Goal: Transaction & Acquisition: Purchase product/service

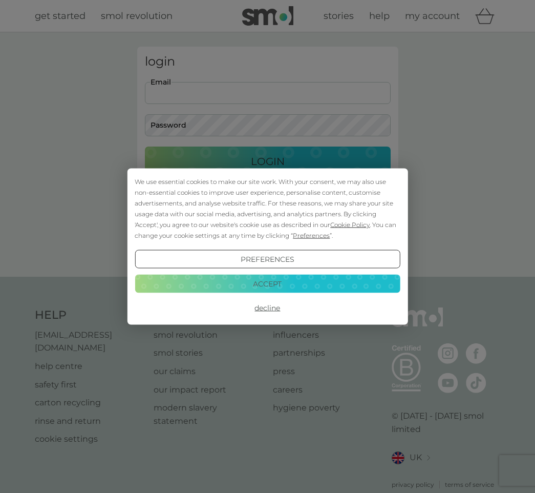
type input "[EMAIL_ADDRESS][DOMAIN_NAME]"
click at [271, 307] on button "Decline" at bounding box center [267, 308] width 265 height 18
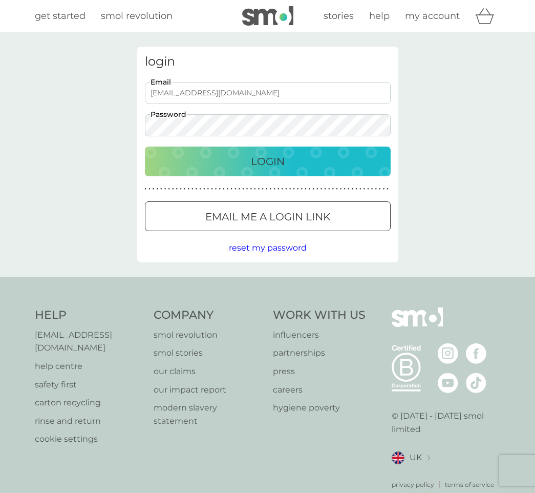
click at [271, 157] on p "Login" at bounding box center [268, 161] width 34 height 16
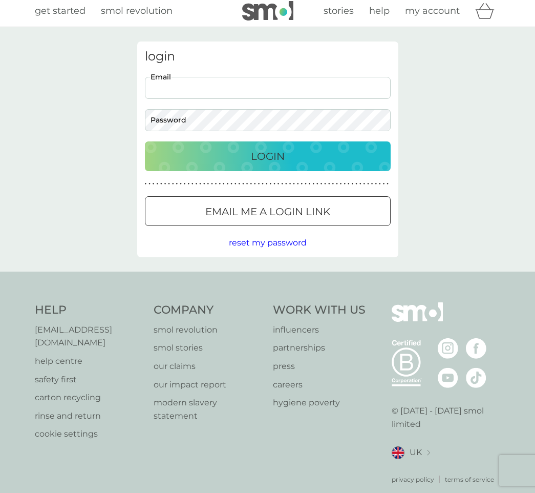
type input "[EMAIL_ADDRESS][DOMAIN_NAME]"
click at [269, 152] on p "Login" at bounding box center [268, 156] width 34 height 16
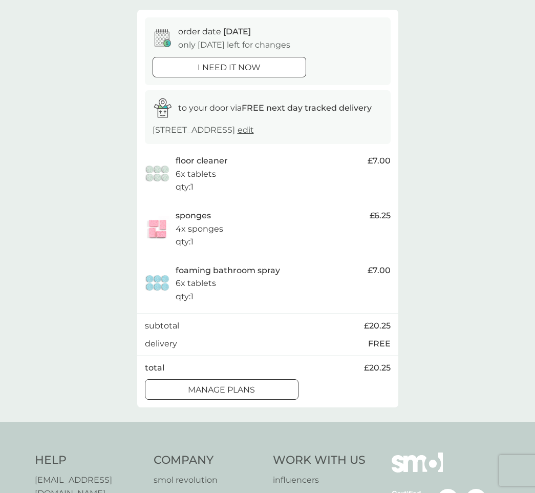
scroll to position [89, 0]
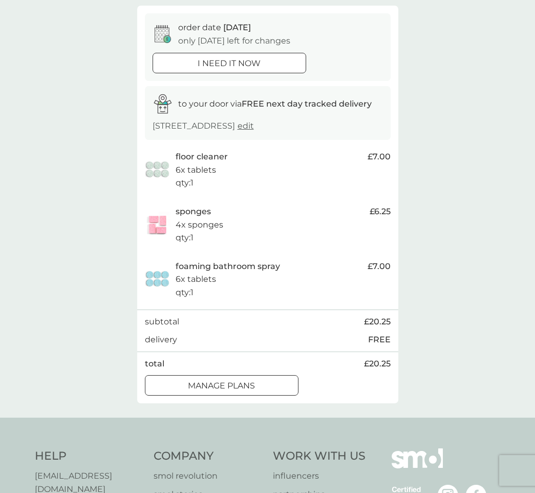
click at [220, 387] on div at bounding box center [222, 385] width 4 height 4
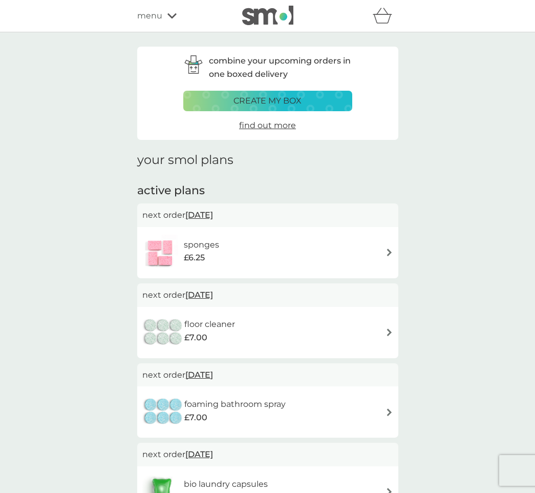
click at [387, 250] on img at bounding box center [390, 252] width 8 height 8
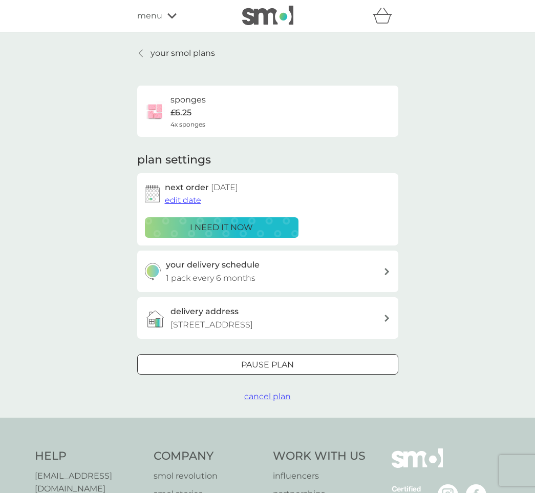
click at [277, 401] on span "cancel plan" at bounding box center [267, 396] width 47 height 10
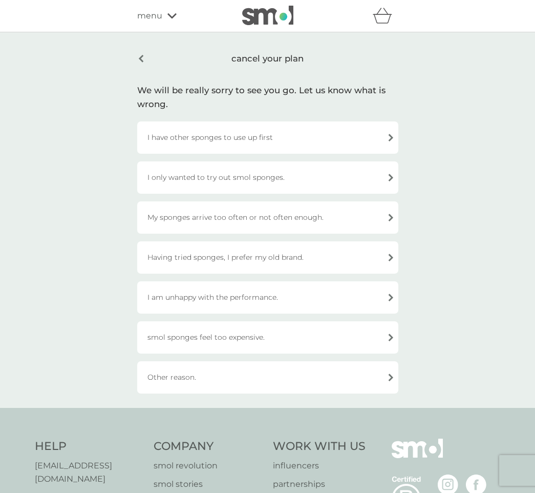
click at [326, 138] on div "I have other sponges to use up first" at bounding box center [267, 137] width 261 height 32
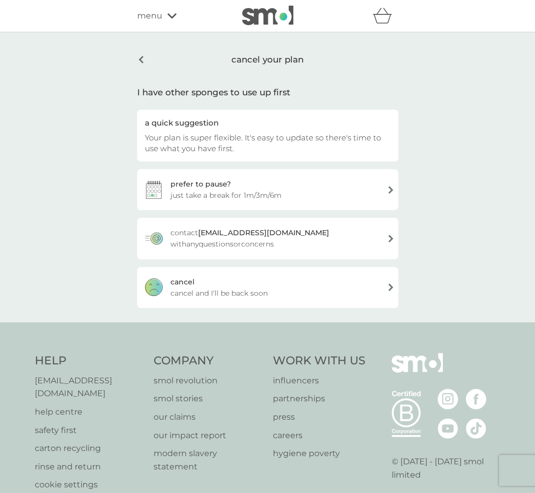
click at [222, 288] on span "cancel and I'll be back soon" at bounding box center [219, 292] width 97 height 11
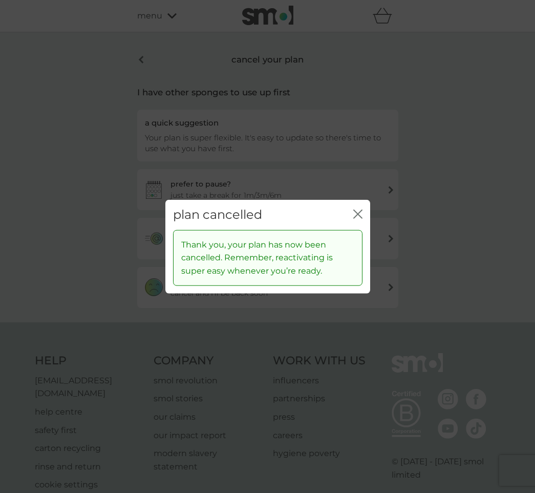
click at [361, 215] on icon "close" at bounding box center [357, 213] width 9 height 9
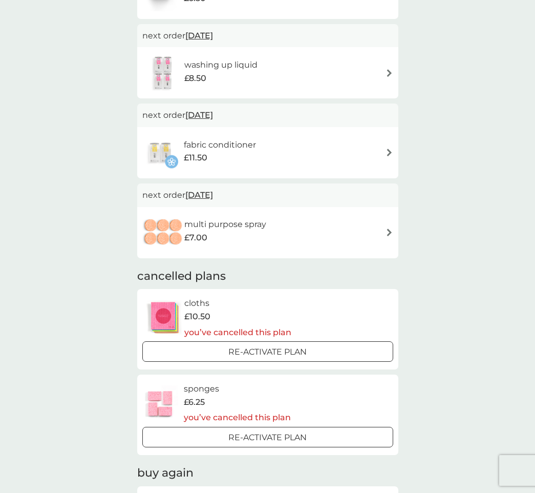
scroll to position [494, 0]
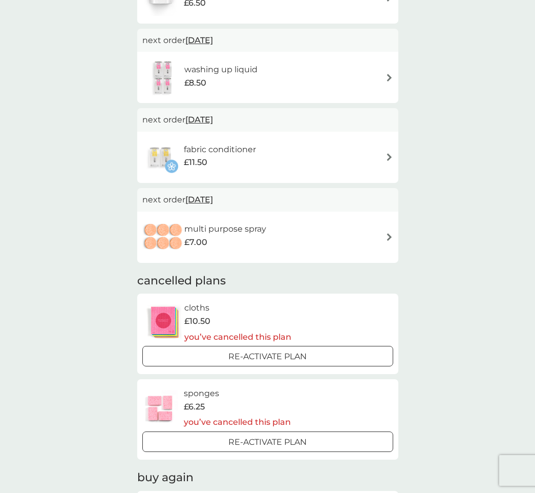
click at [389, 233] on img at bounding box center [390, 237] width 8 height 8
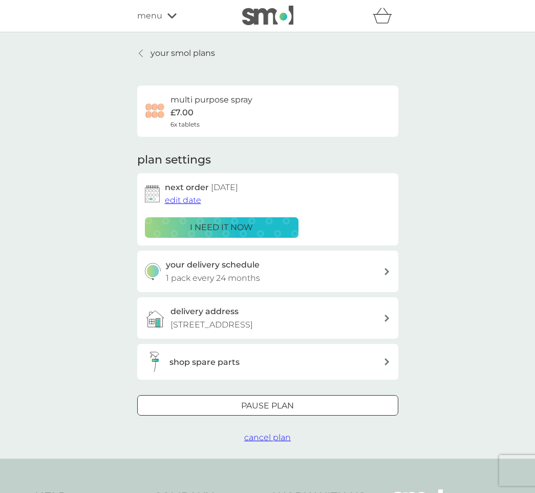
click at [276, 411] on div at bounding box center [267, 405] width 37 height 11
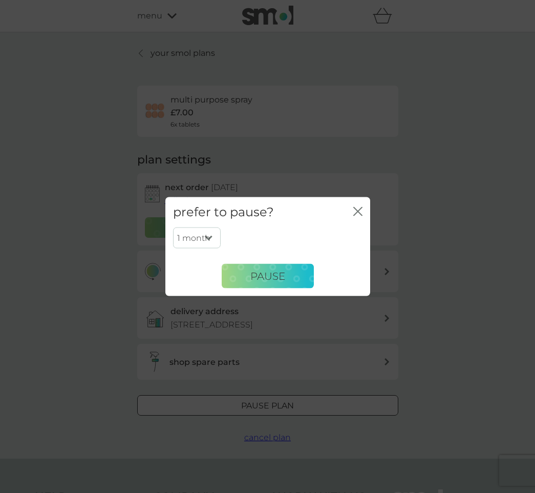
click at [358, 207] on icon "close" at bounding box center [357, 211] width 9 height 9
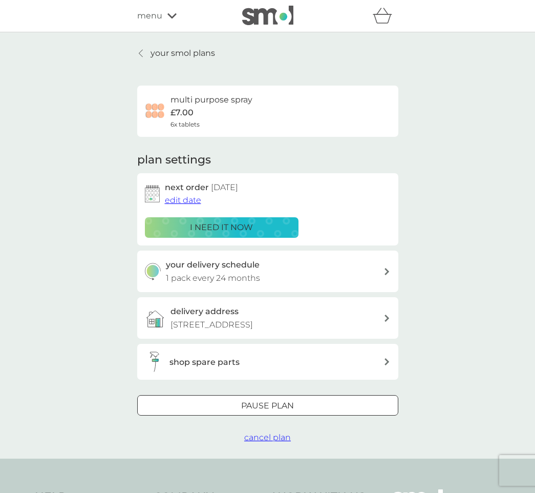
click at [284, 442] on span "cancel plan" at bounding box center [267, 437] width 47 height 10
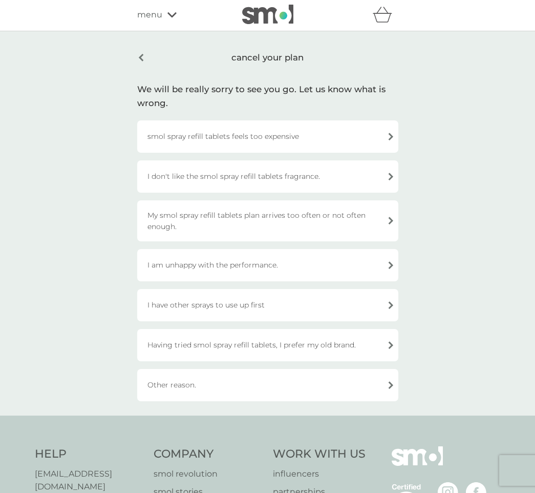
click at [391, 304] on div "I have other sprays to use up first" at bounding box center [267, 305] width 261 height 32
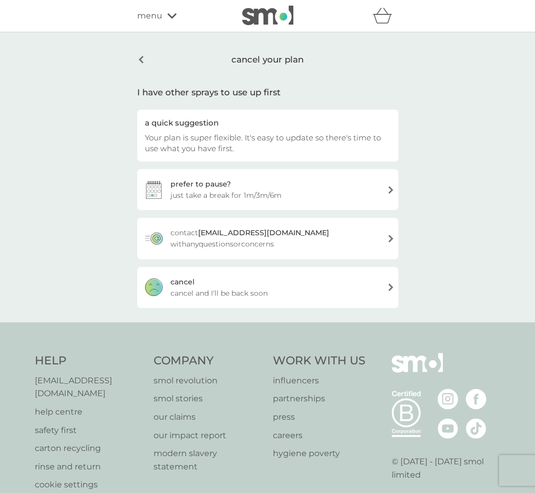
click at [280, 293] on div "cancel cancel and I'll be back soon" at bounding box center [267, 287] width 261 height 41
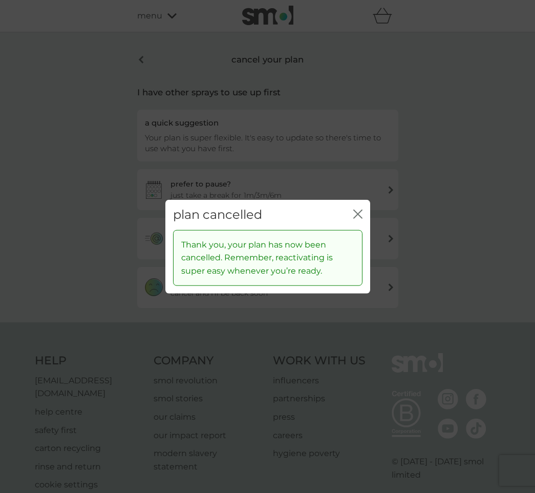
click at [358, 214] on icon "close" at bounding box center [360, 214] width 4 height 8
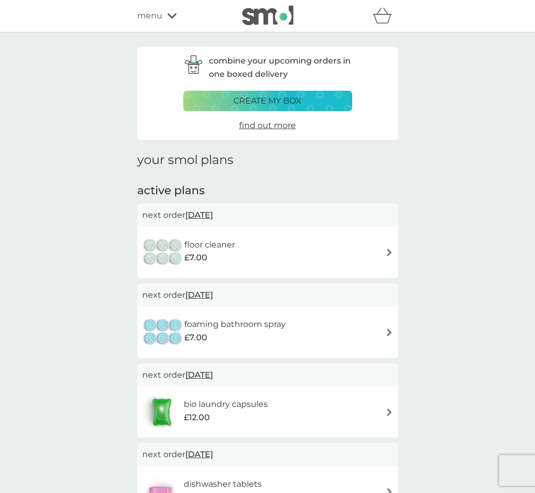
click at [392, 250] on img at bounding box center [390, 252] width 8 height 8
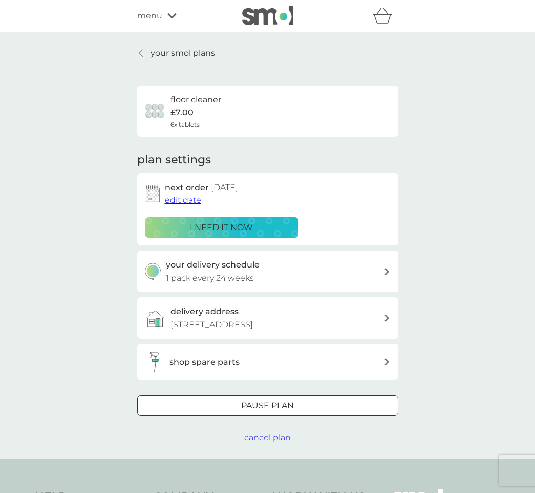
click at [279, 442] on span "cancel plan" at bounding box center [267, 437] width 47 height 10
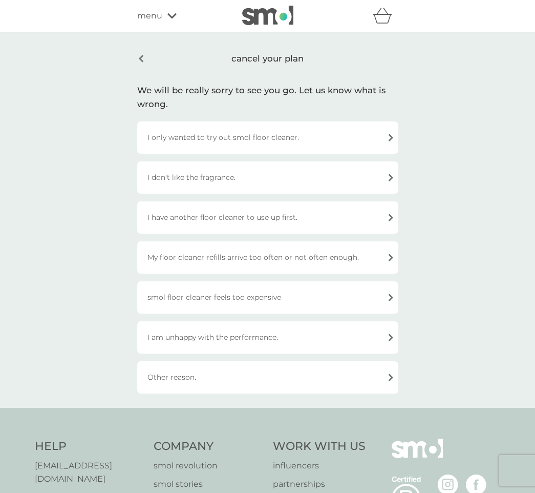
click at [389, 217] on div "I have another floor cleaner to use up first." at bounding box center [267, 217] width 261 height 32
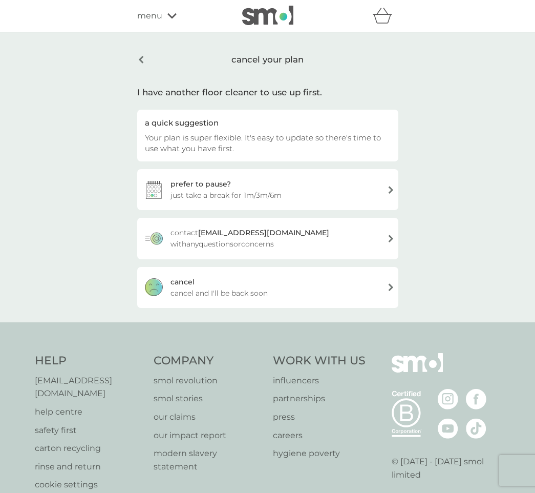
click at [269, 284] on div "cancel cancel and I'll be back soon" at bounding box center [267, 287] width 261 height 41
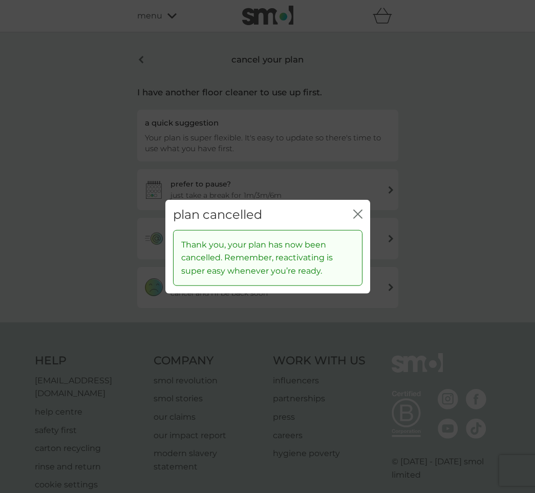
click at [357, 213] on icon "close" at bounding box center [357, 213] width 9 height 9
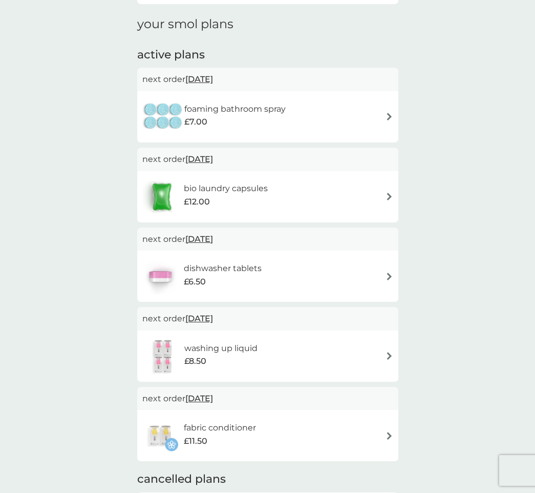
scroll to position [136, 1]
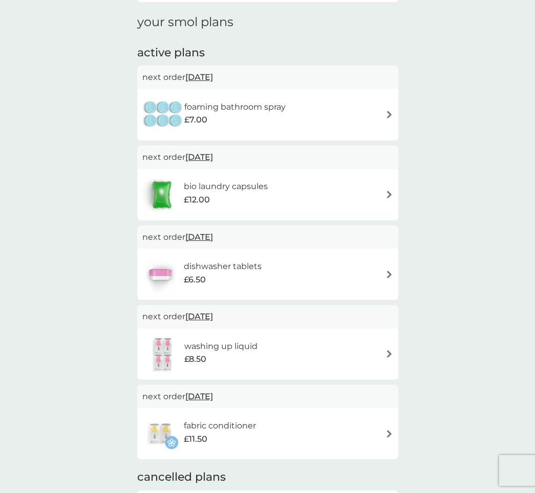
click at [391, 115] on img at bounding box center [390, 115] width 8 height 8
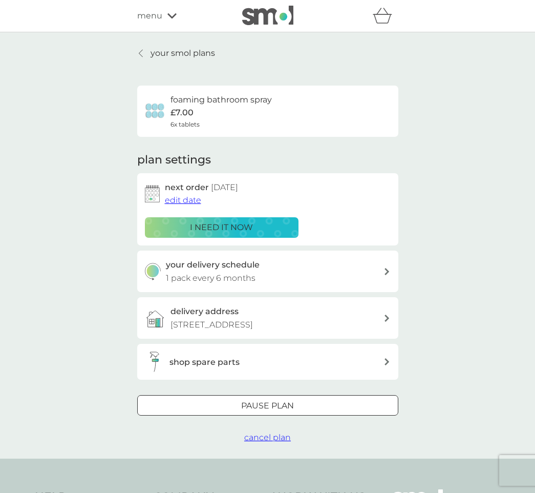
click at [283, 442] on span "cancel plan" at bounding box center [267, 437] width 47 height 10
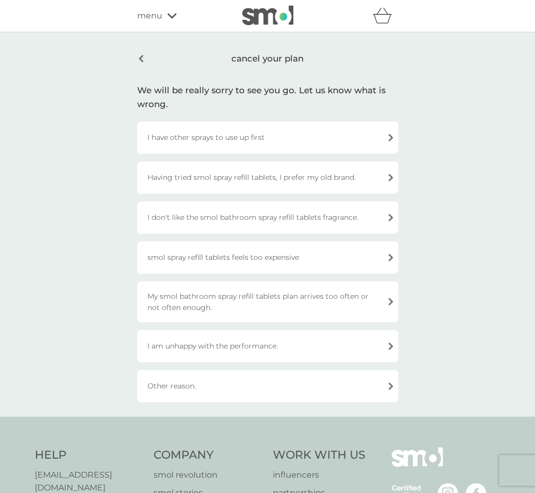
click at [391, 134] on div "I have other sprays to use up first" at bounding box center [267, 137] width 261 height 32
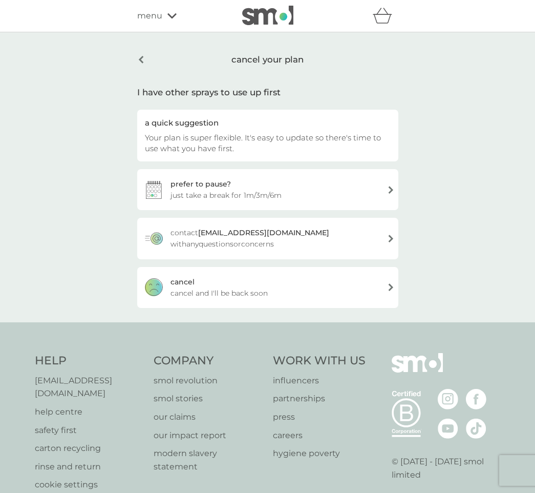
click at [387, 284] on div "cancel cancel and I'll be back soon" at bounding box center [267, 287] width 261 height 41
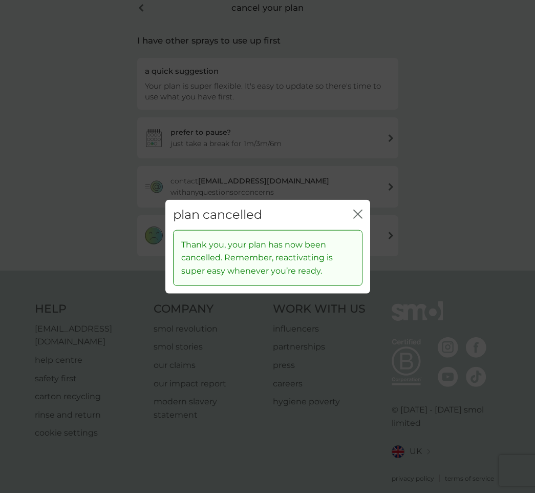
scroll to position [52, 0]
click at [358, 215] on icon "close" at bounding box center [360, 214] width 4 height 8
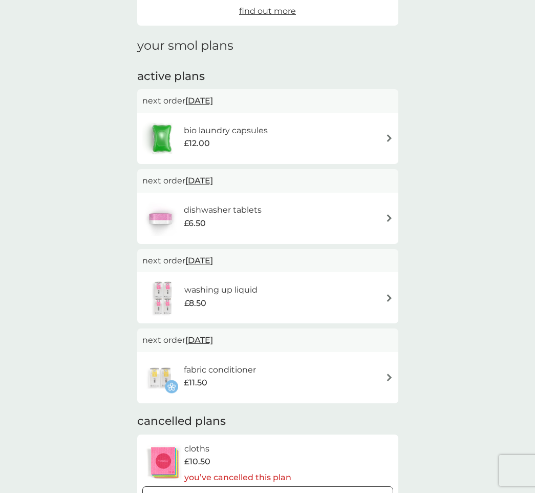
scroll to position [114, 0]
click at [391, 136] on img at bounding box center [390, 138] width 8 height 8
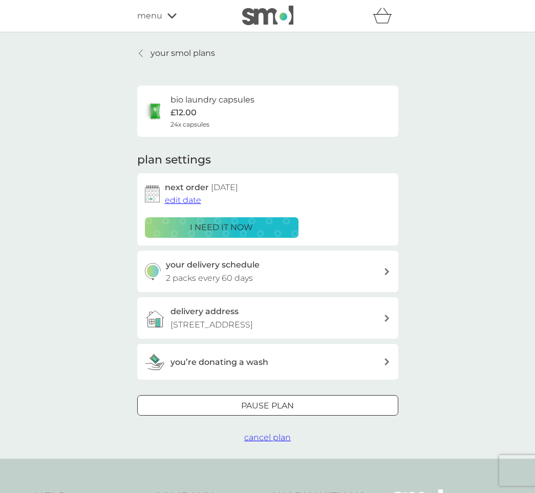
click at [191, 198] on span "edit date" at bounding box center [183, 200] width 36 height 10
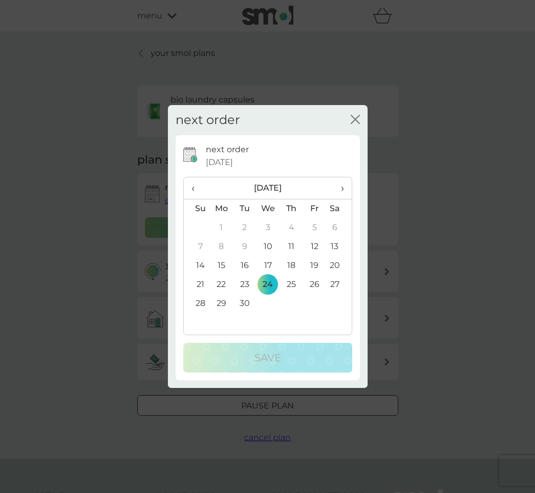
click at [342, 187] on span "›" at bounding box center [338, 188] width 10 height 22
click at [192, 187] on span "‹" at bounding box center [197, 188] width 11 height 22
click at [341, 186] on span "›" at bounding box center [338, 188] width 10 height 22
click at [269, 283] on td "22" at bounding box center [268, 284] width 24 height 19
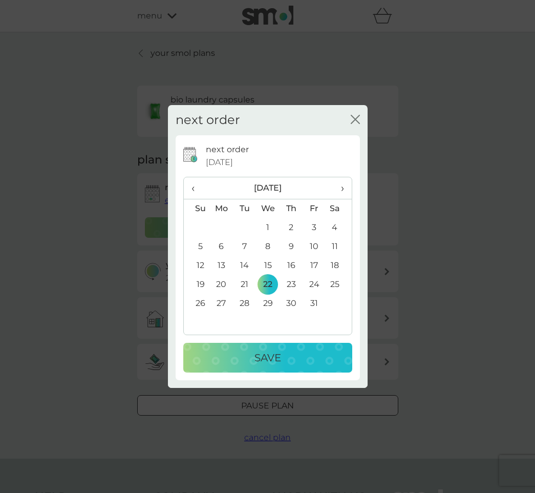
click at [285, 353] on div "Save" at bounding box center [268, 357] width 149 height 16
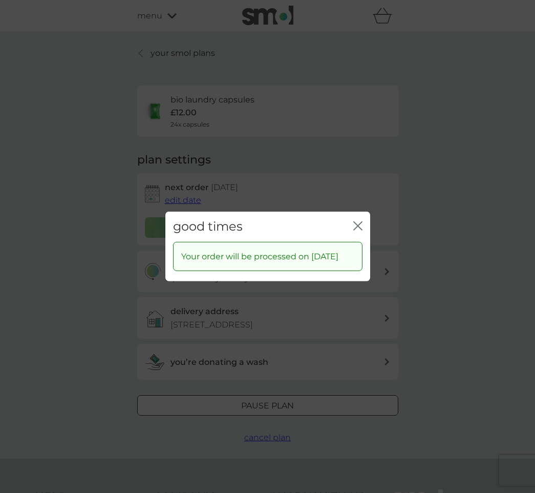
click at [358, 222] on icon "close" at bounding box center [360, 226] width 4 height 8
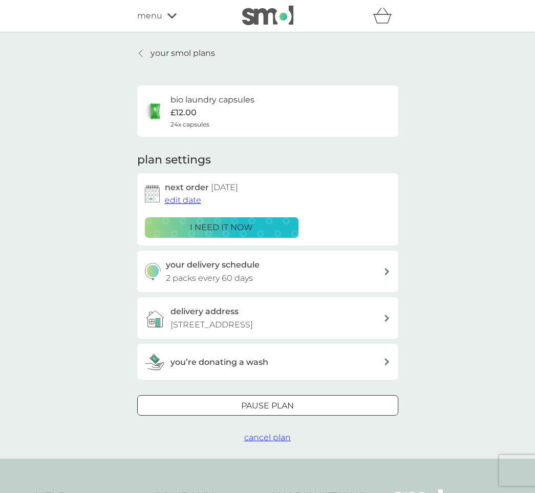
click at [195, 52] on p "your smol plans" at bounding box center [183, 53] width 65 height 13
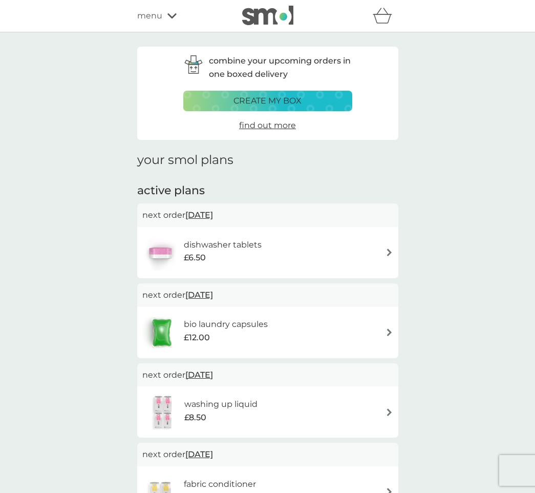
click at [390, 251] on img at bounding box center [390, 252] width 8 height 8
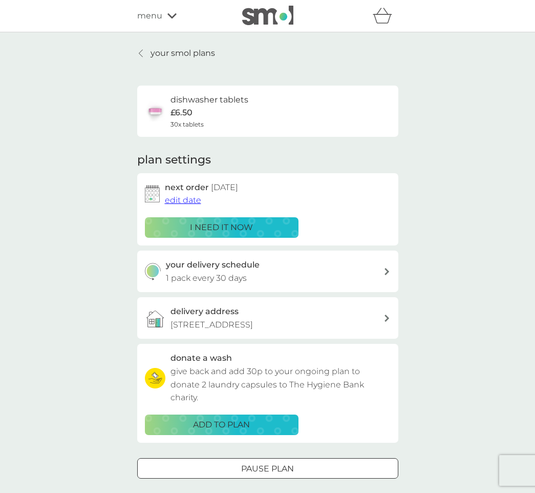
click at [183, 199] on span "edit date" at bounding box center [183, 200] width 36 height 10
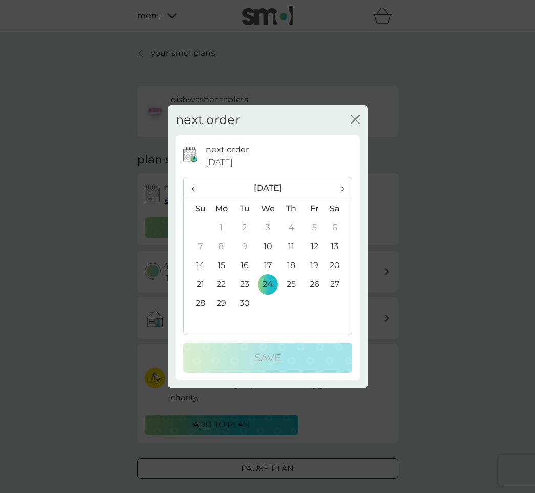
click at [341, 186] on span "›" at bounding box center [338, 188] width 10 height 22
click at [193, 184] on span "‹" at bounding box center [197, 188] width 11 height 22
click at [195, 189] on span "‹" at bounding box center [197, 188] width 11 height 22
click at [343, 189] on span "›" at bounding box center [338, 188] width 10 height 22
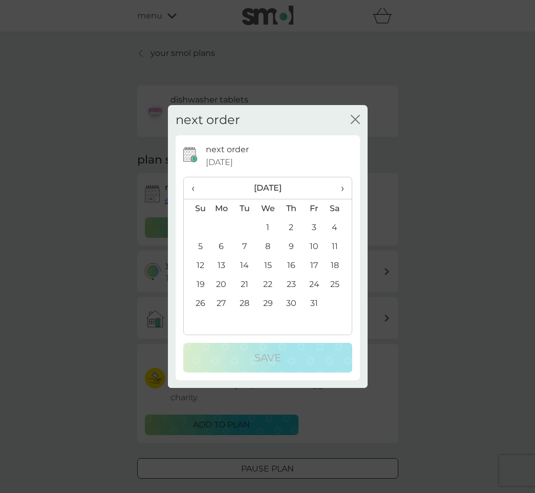
click at [340, 184] on span "›" at bounding box center [338, 188] width 10 height 22
click at [269, 284] on td "19" at bounding box center [268, 284] width 24 height 19
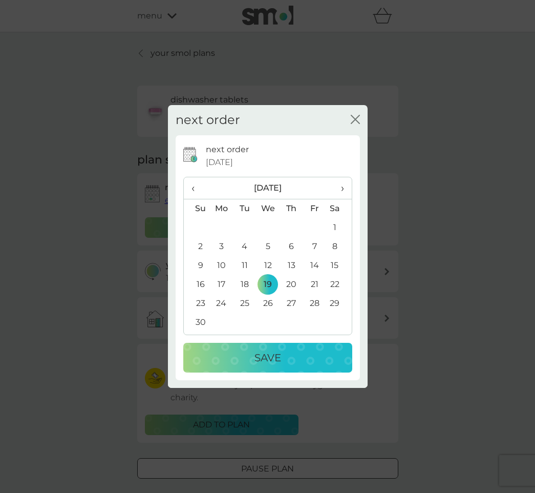
click at [285, 356] on div "Save" at bounding box center [268, 357] width 149 height 16
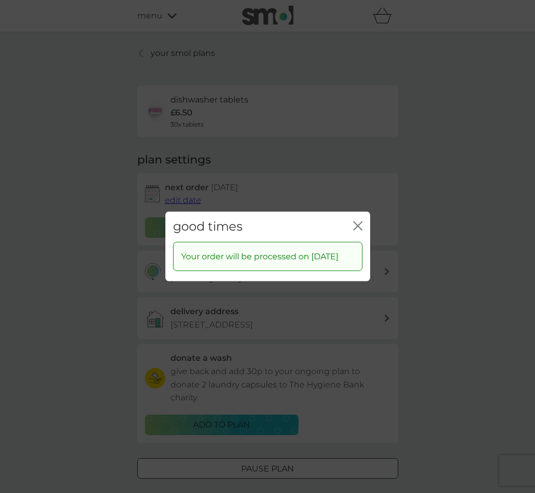
click at [357, 222] on icon "close" at bounding box center [356, 226] width 4 height 8
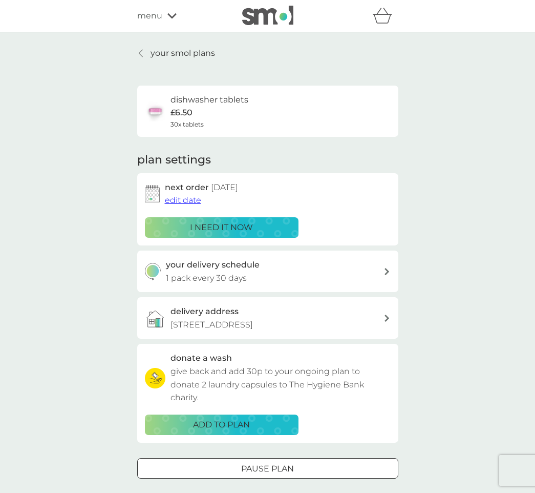
click at [166, 50] on p "your smol plans" at bounding box center [183, 53] width 65 height 13
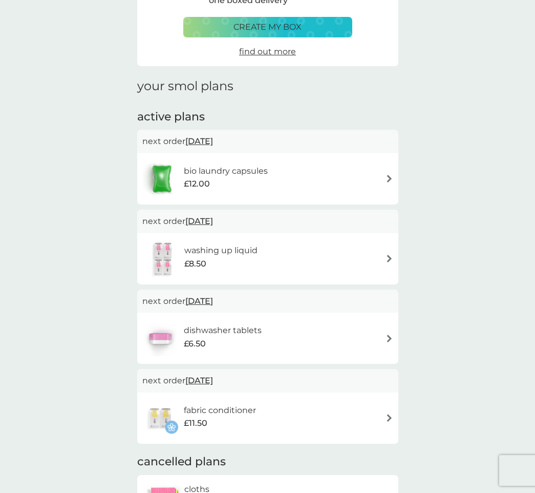
scroll to position [75, 0]
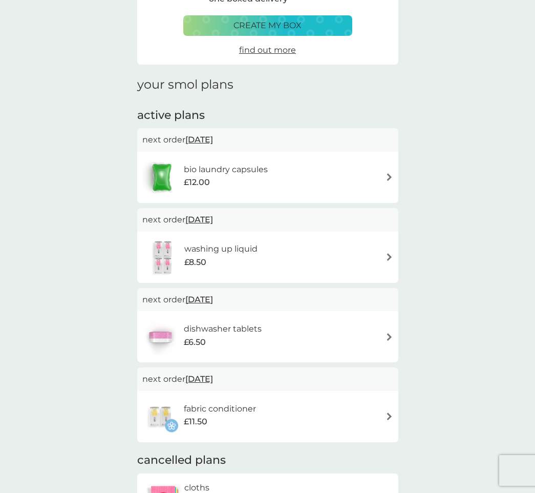
click at [389, 256] on img at bounding box center [390, 257] width 8 height 8
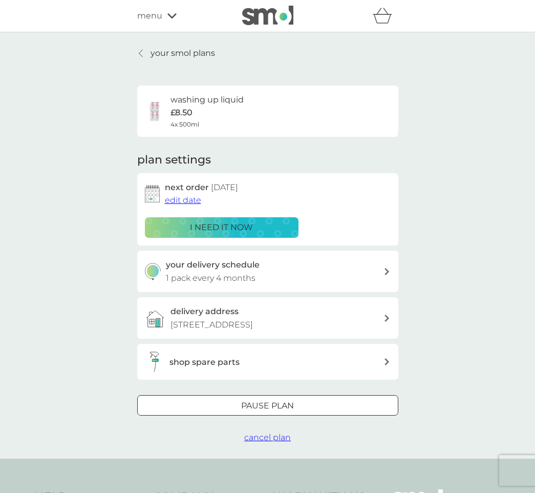
scroll to position [0, 2]
click at [241, 221] on p "i need it now" at bounding box center [221, 227] width 63 height 13
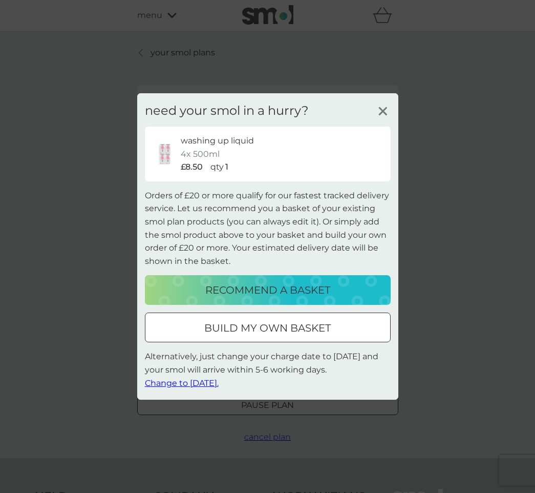
scroll to position [1, 0]
click at [286, 326] on p "build my own basket" at bounding box center [267, 328] width 126 height 16
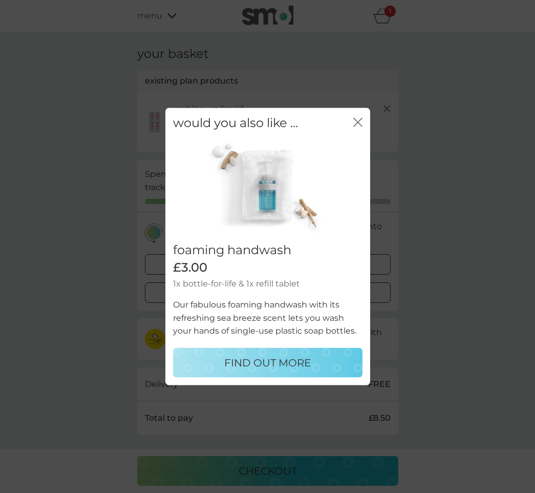
click at [358, 122] on icon "close" at bounding box center [357, 122] width 9 height 9
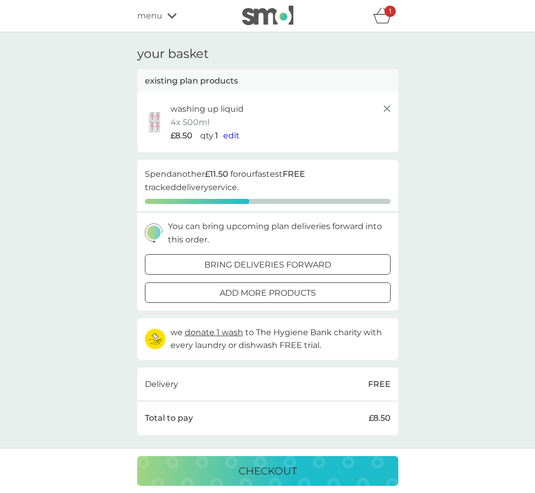
click at [230, 134] on span "edit" at bounding box center [231, 136] width 16 height 10
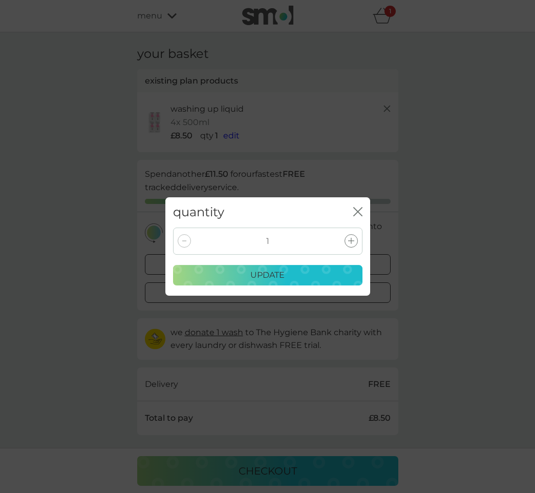
click at [356, 209] on icon "close" at bounding box center [356, 211] width 4 height 8
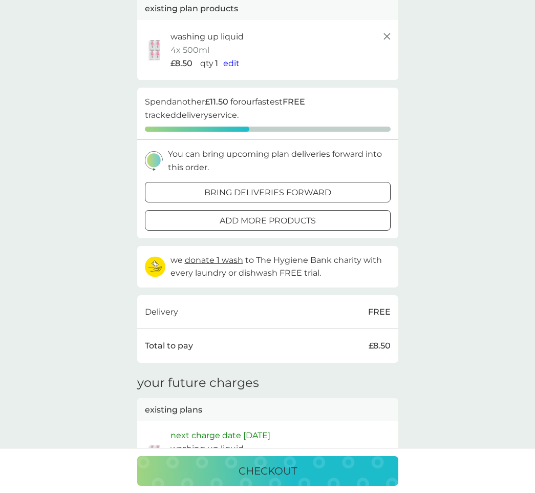
scroll to position [76, 0]
drag, startPoint x: 270, startPoint y: 183, endPoint x: 273, endPoint y: 159, distance: 24.3
click at [273, 159] on div "You can bring upcoming plan deliveries forward into this order. bring deliverie…" at bounding box center [268, 189] width 246 height 82
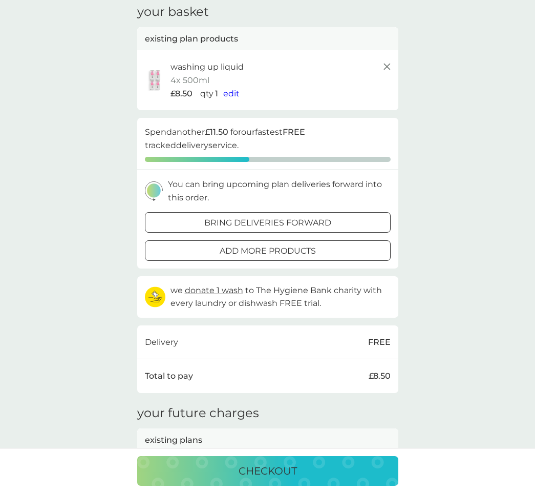
scroll to position [43, 0]
click at [270, 219] on div at bounding box center [267, 221] width 5 height 5
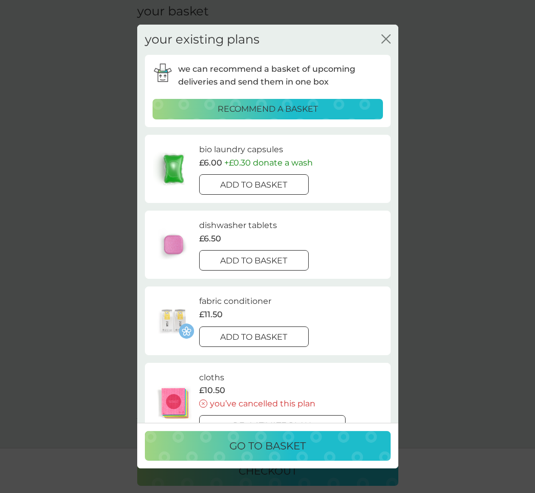
scroll to position [0, 0]
click at [385, 37] on icon "close" at bounding box center [386, 38] width 9 height 9
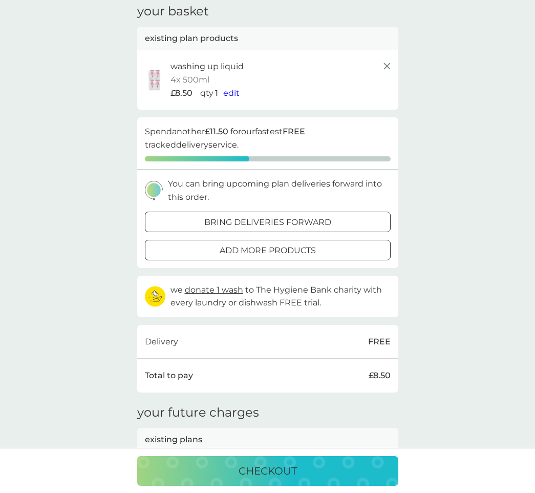
click at [233, 90] on span "edit" at bounding box center [231, 93] width 16 height 10
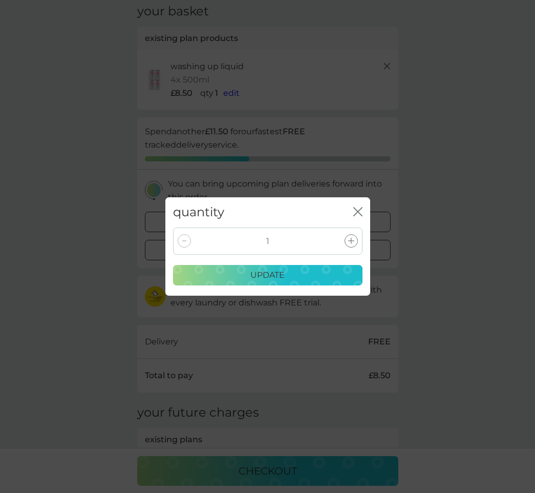
click at [283, 276] on p "update" at bounding box center [267, 274] width 34 height 13
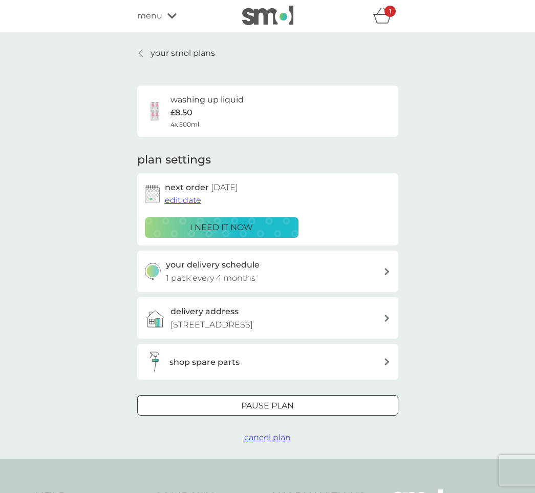
scroll to position [1, 0]
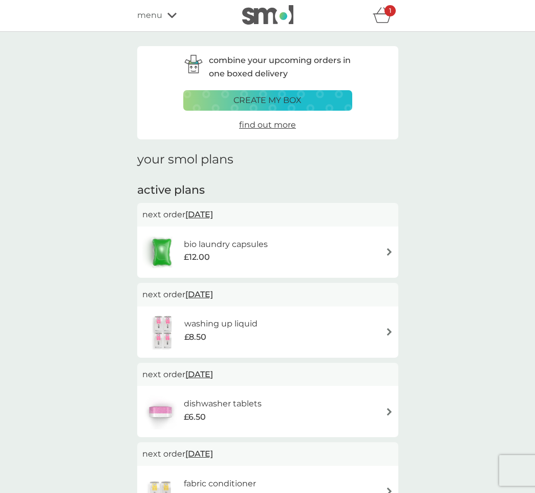
scroll to position [75, 0]
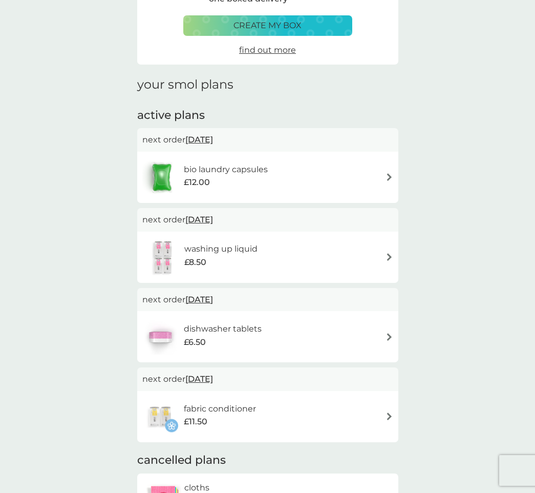
click at [213, 215] on span "1 Nov 2025" at bounding box center [199, 219] width 28 height 20
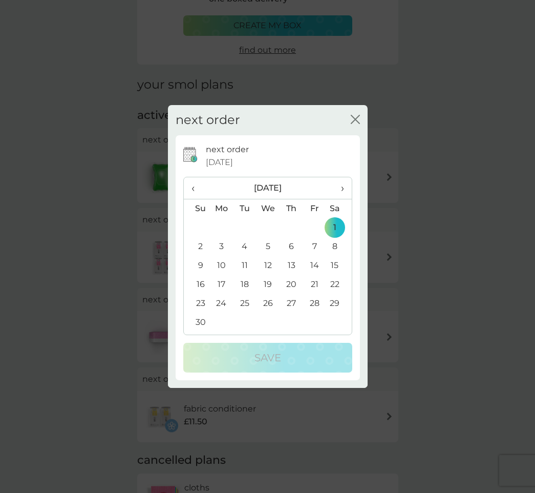
scroll to position [75, 0]
click at [195, 186] on span "‹" at bounding box center [197, 188] width 11 height 22
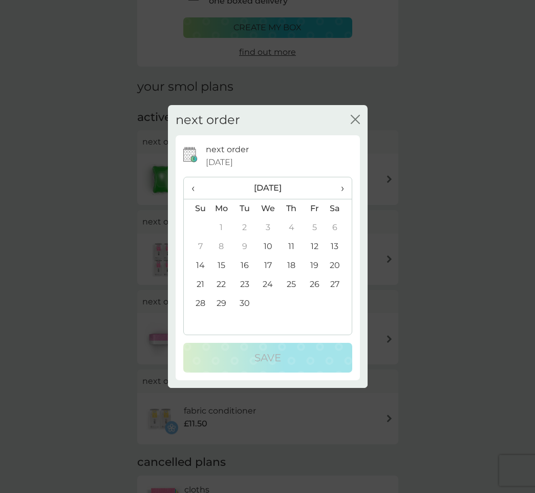
click at [293, 282] on td "25" at bounding box center [291, 284] width 23 height 19
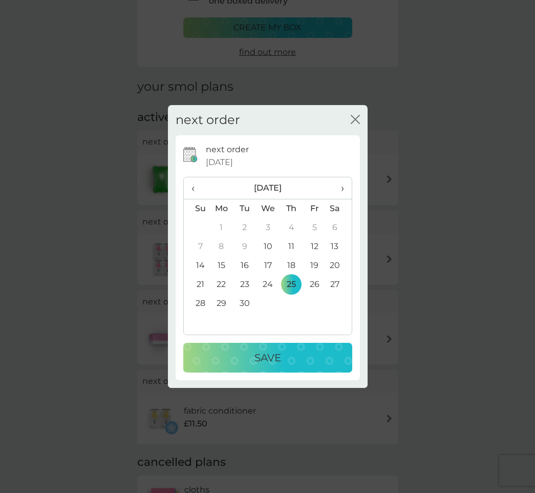
click at [279, 352] on p "Save" at bounding box center [268, 357] width 27 height 16
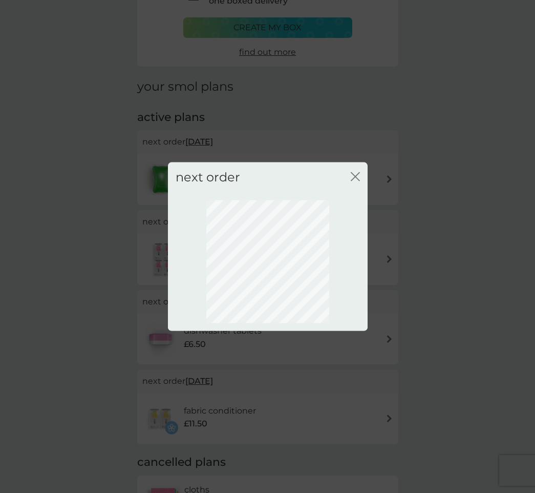
scroll to position [0, 0]
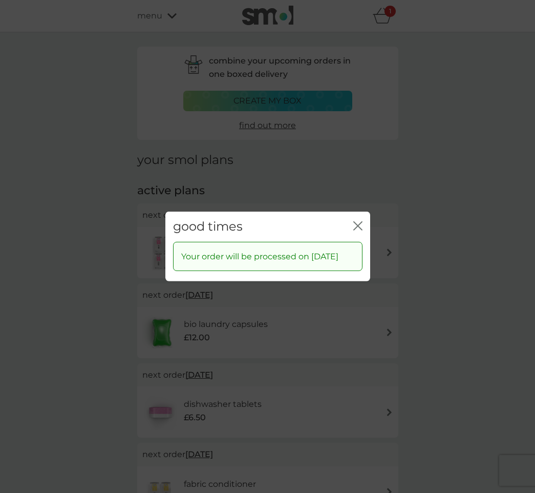
click at [359, 222] on icon "close" at bounding box center [360, 226] width 4 height 8
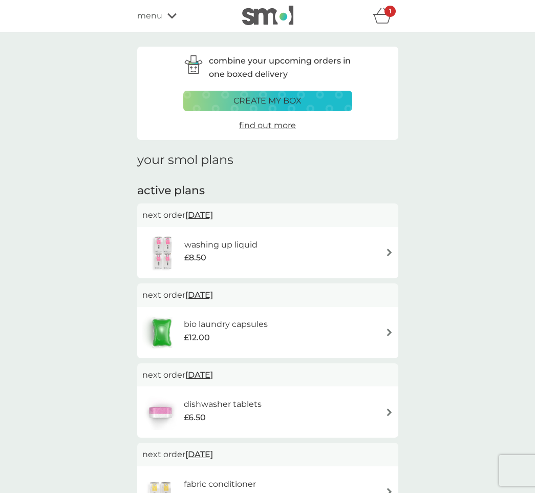
click at [389, 250] on img at bounding box center [390, 252] width 8 height 8
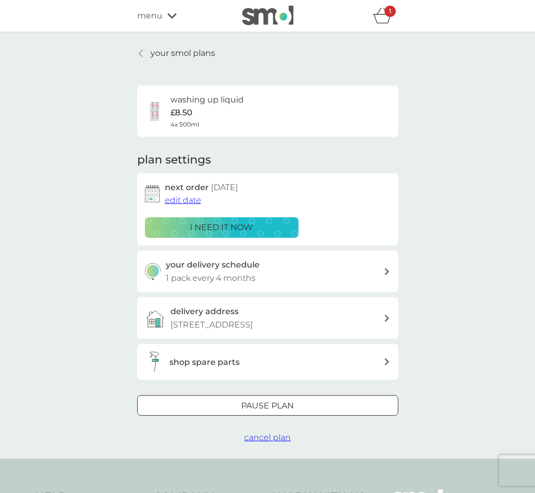
click at [150, 50] on link "your smol plans" at bounding box center [176, 53] width 78 height 13
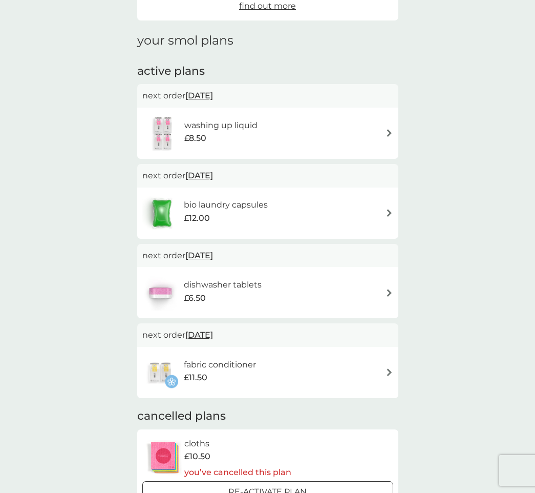
scroll to position [133, 0]
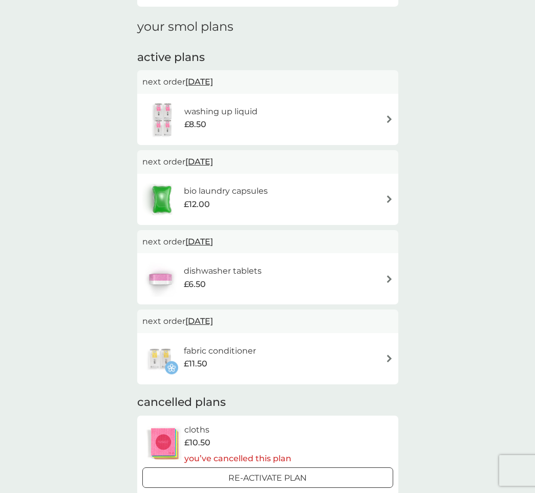
click at [213, 318] on span "27 Nov 2025" at bounding box center [199, 321] width 28 height 20
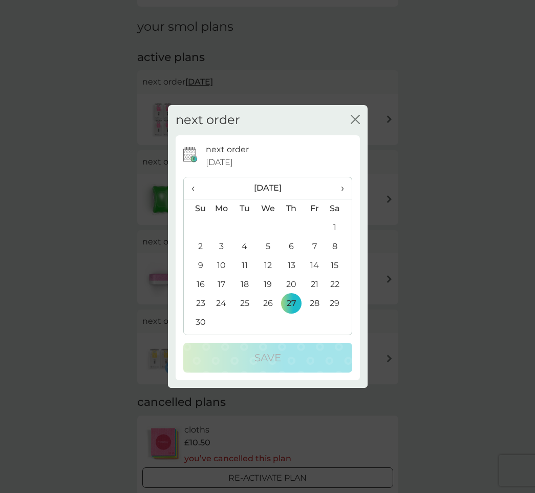
click at [197, 184] on span "‹" at bounding box center [197, 188] width 11 height 22
click at [269, 283] on td "22" at bounding box center [268, 284] width 24 height 19
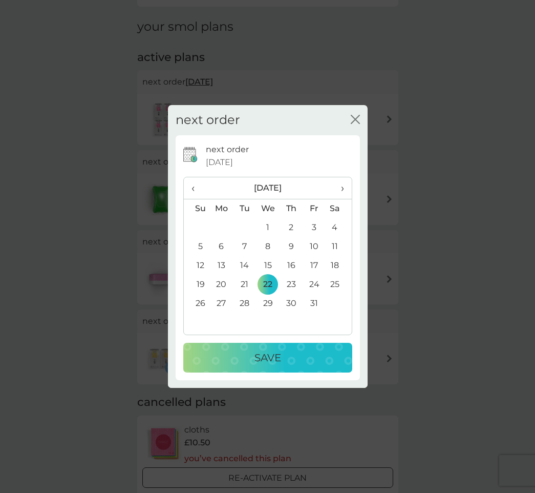
click at [272, 353] on p "Save" at bounding box center [268, 357] width 27 height 16
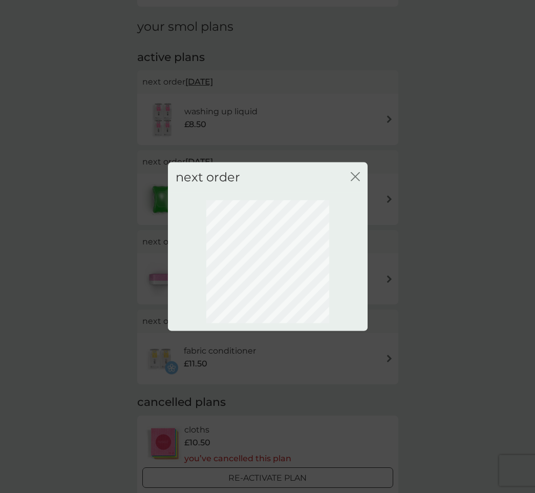
scroll to position [0, 0]
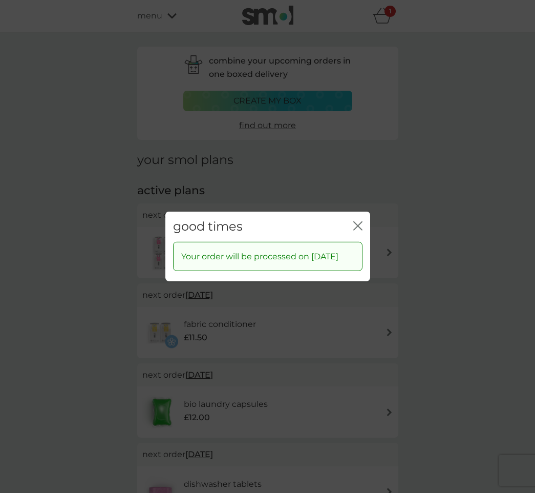
click at [356, 221] on icon "close" at bounding box center [357, 225] width 9 height 9
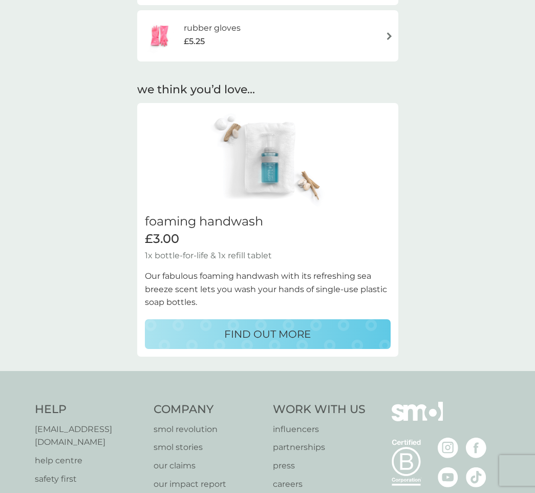
scroll to position [1105, 0]
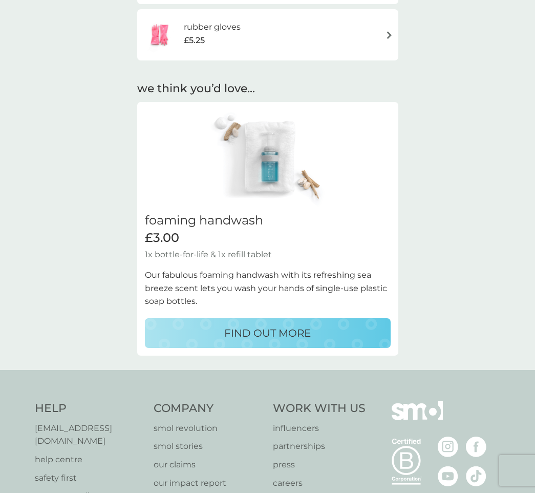
click at [277, 325] on p "FIND OUT MORE" at bounding box center [267, 333] width 87 height 16
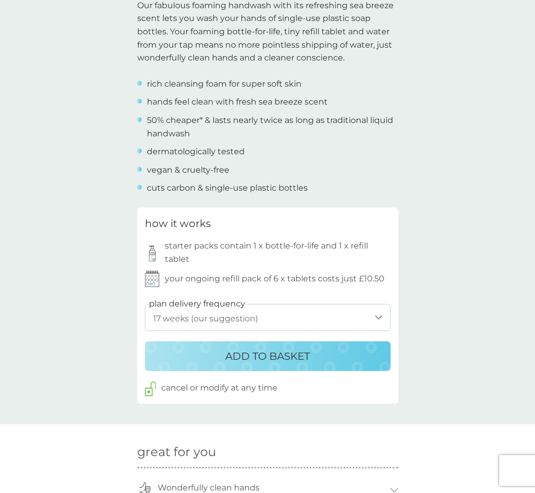
scroll to position [342, 0]
select select "126"
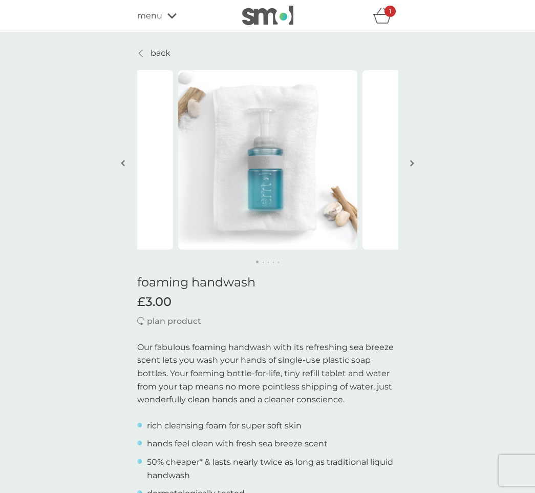
scroll to position [0, 0]
click at [412, 163] on img "button" at bounding box center [412, 163] width 4 height 8
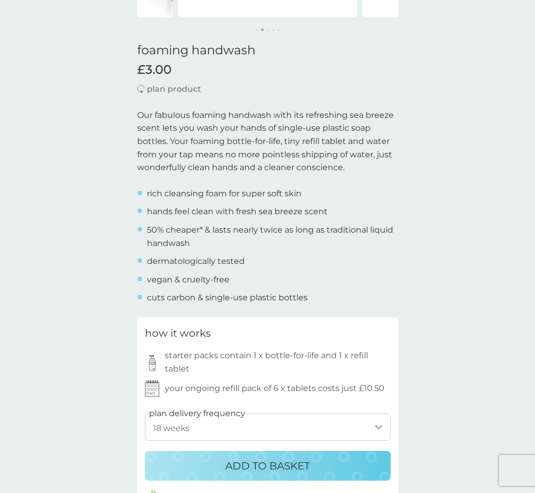
scroll to position [247, 0]
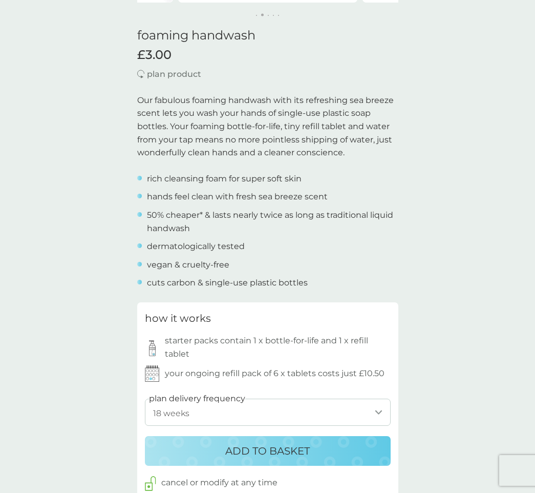
click at [270, 442] on p "ADD TO BASKET" at bounding box center [267, 450] width 84 height 16
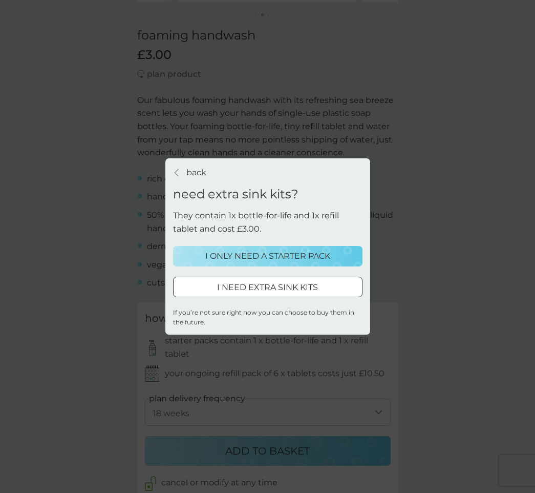
scroll to position [248, 1]
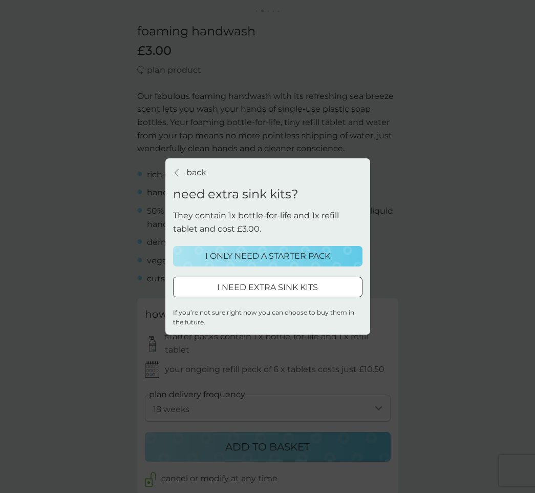
click at [273, 256] on p "I ONLY NEED A STARTER PACK" at bounding box center [267, 255] width 125 height 13
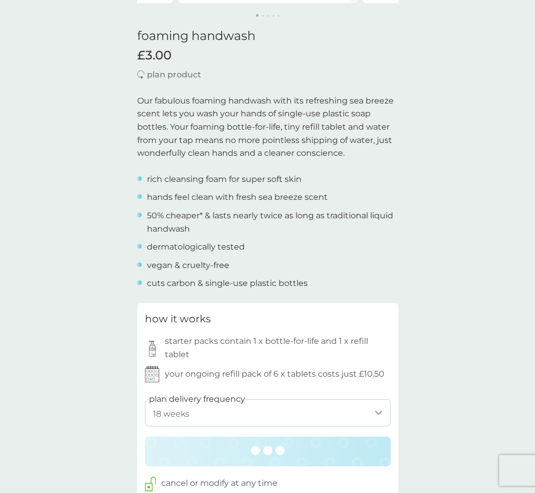
scroll to position [246, 0]
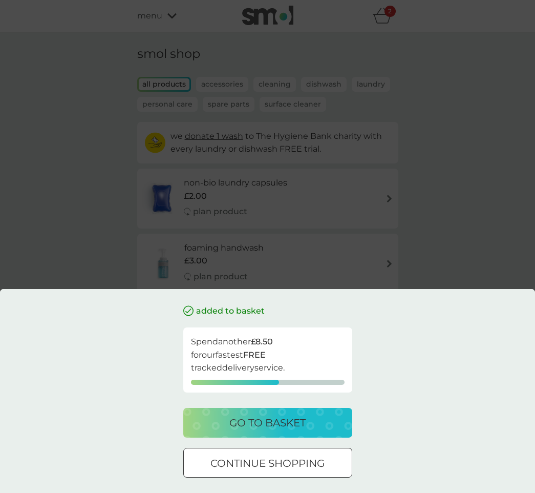
click at [277, 421] on p "go to basket" at bounding box center [267, 422] width 76 height 16
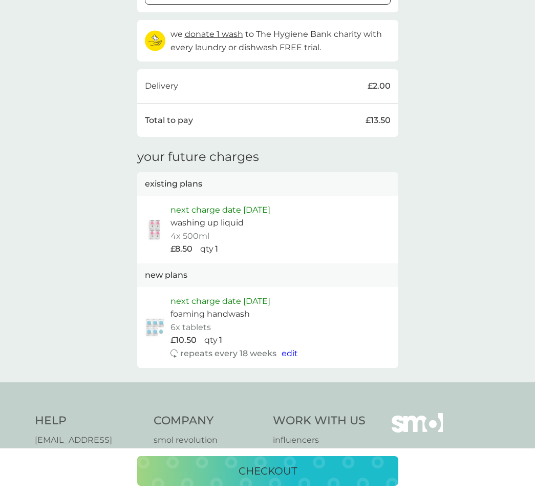
scroll to position [382, 0]
click at [290, 347] on span "edit" at bounding box center [290, 352] width 16 height 10
select select "126"
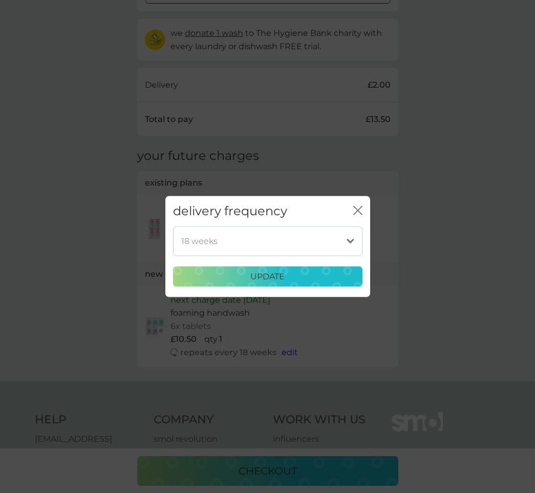
click at [356, 210] on icon "close" at bounding box center [357, 210] width 9 height 9
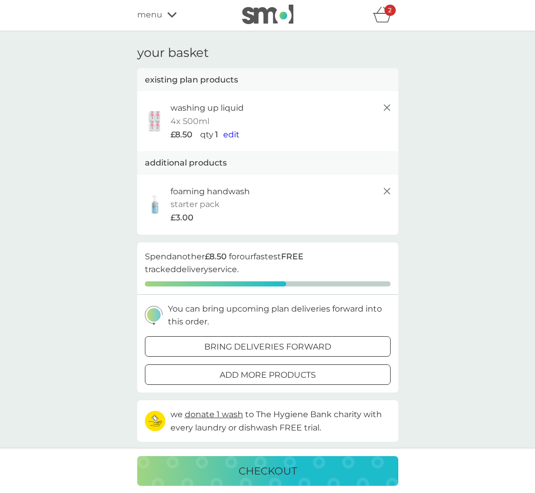
scroll to position [0, 0]
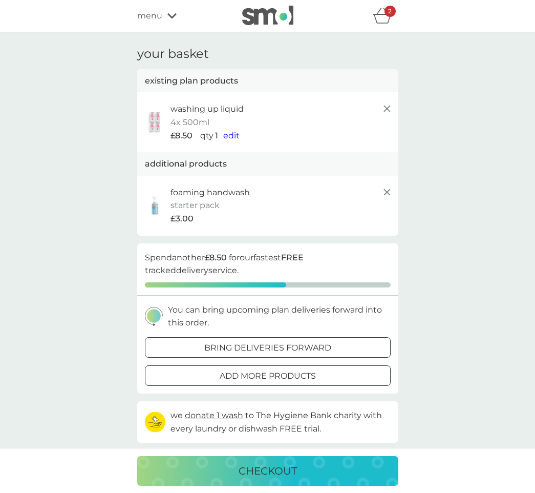
click at [230, 193] on p "foaming handwash" at bounding box center [210, 192] width 79 height 13
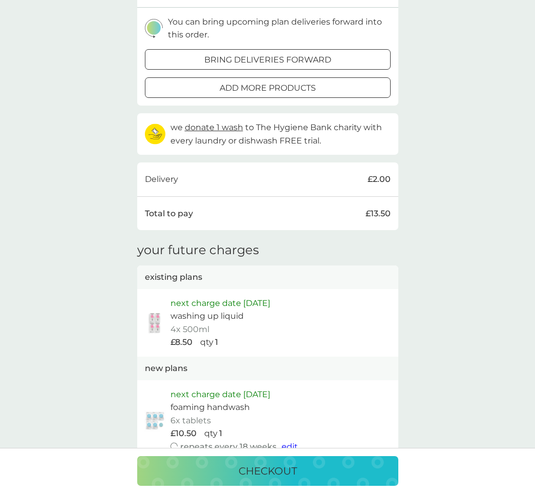
scroll to position [289, 0]
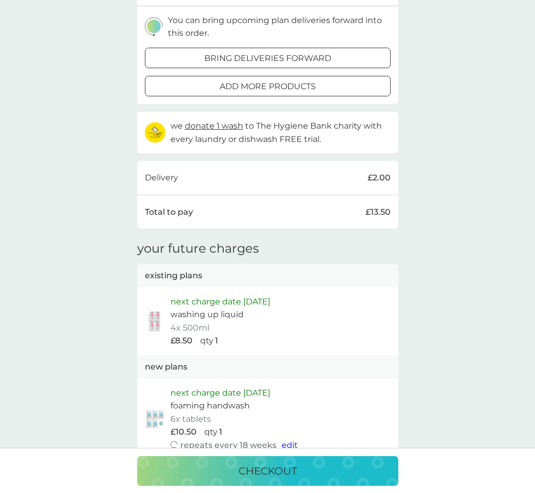
click at [289, 440] on span "edit" at bounding box center [290, 445] width 16 height 10
select select "126"
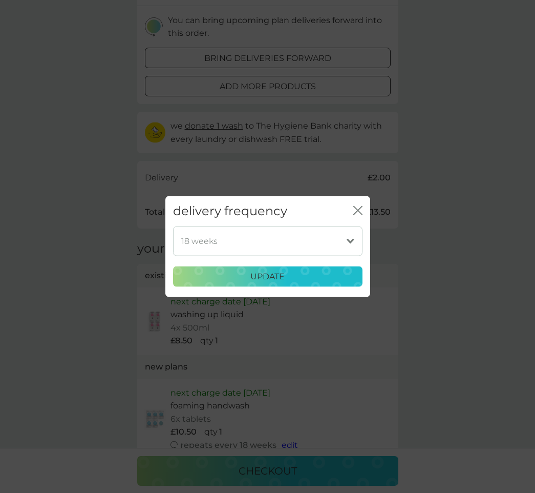
click at [272, 276] on p "update" at bounding box center [267, 276] width 34 height 13
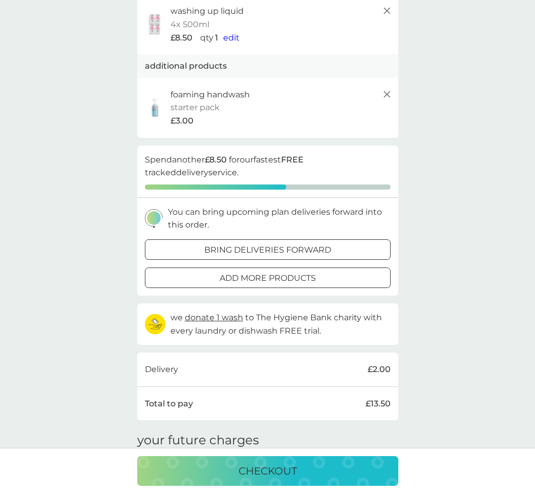
scroll to position [108, 0]
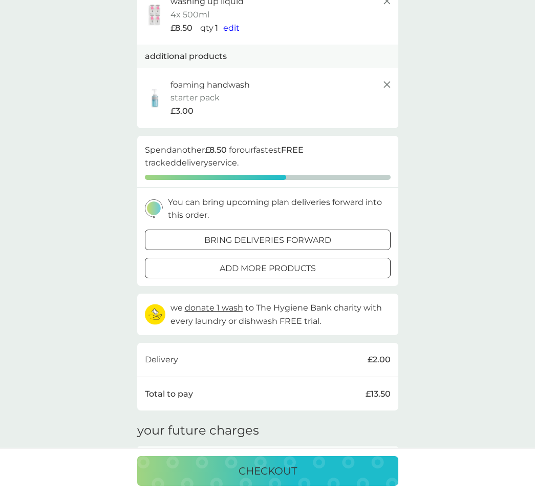
click at [293, 235] on p "bring deliveries forward" at bounding box center [267, 240] width 127 height 13
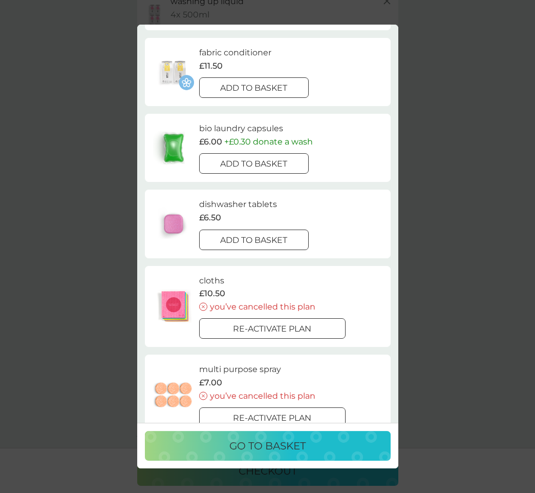
click at [271, 161] on div at bounding box center [254, 164] width 37 height 11
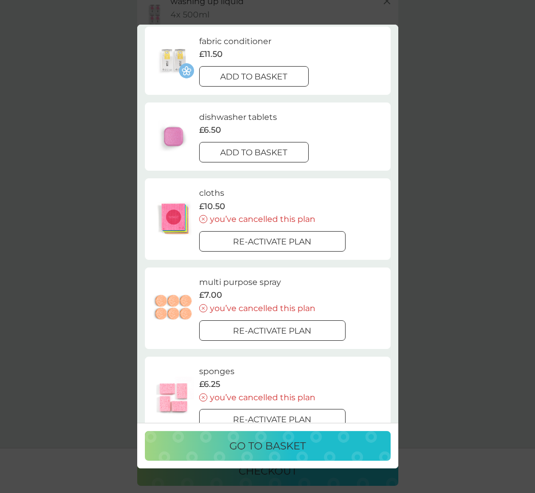
click at [257, 73] on div at bounding box center [254, 76] width 37 height 11
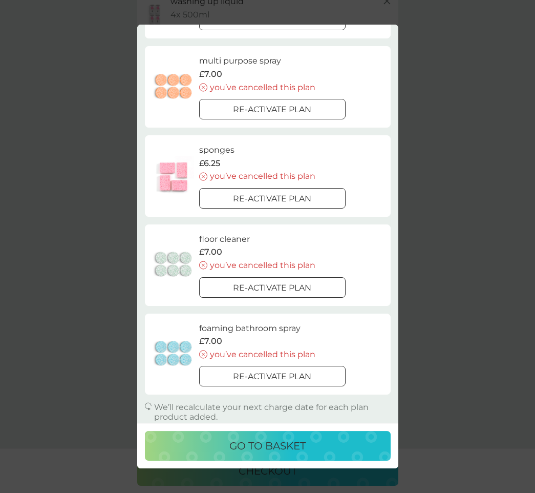
scroll to position [310, 0]
click at [263, 444] on p "go to basket" at bounding box center [267, 445] width 76 height 16
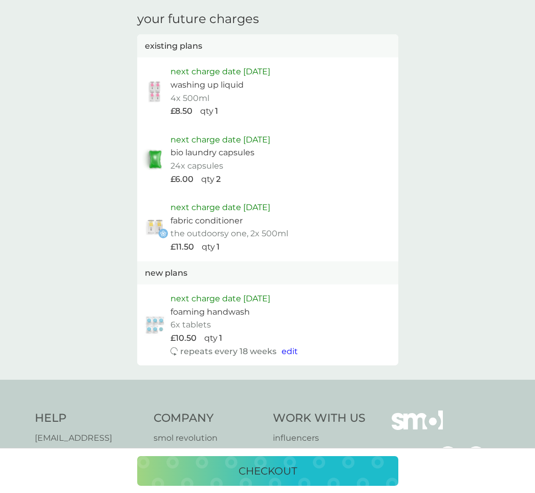
scroll to position [690, 0]
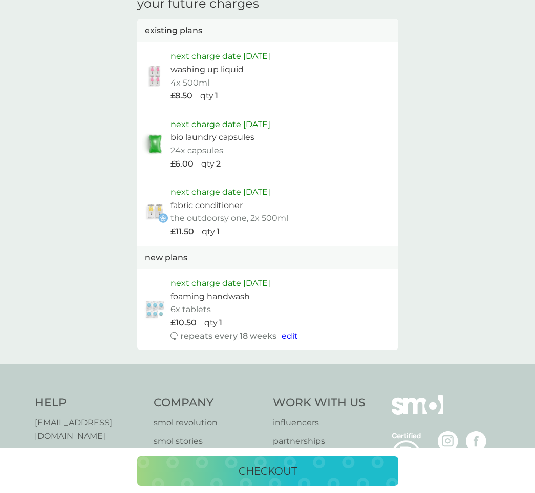
click at [289, 331] on span "edit" at bounding box center [290, 336] width 16 height 10
select select "126"
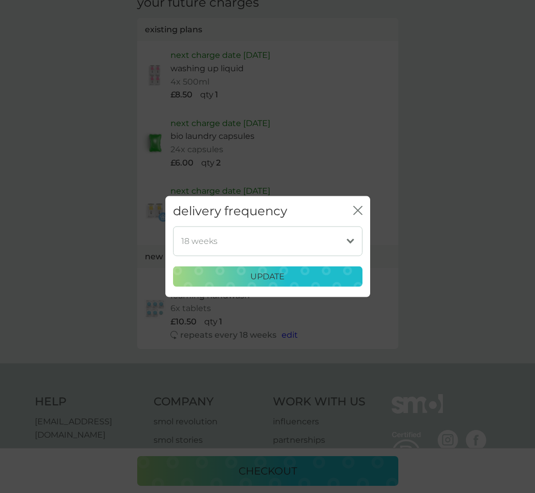
scroll to position [690, 0]
click at [359, 209] on icon "close" at bounding box center [357, 210] width 9 height 9
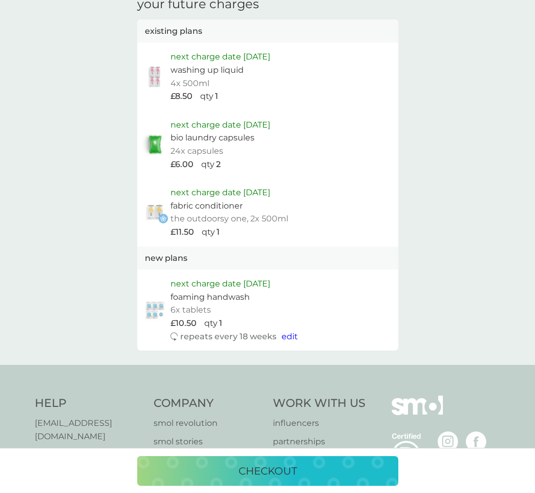
click at [256, 277] on p "next charge date 23rd Sep 2025" at bounding box center [221, 283] width 100 height 13
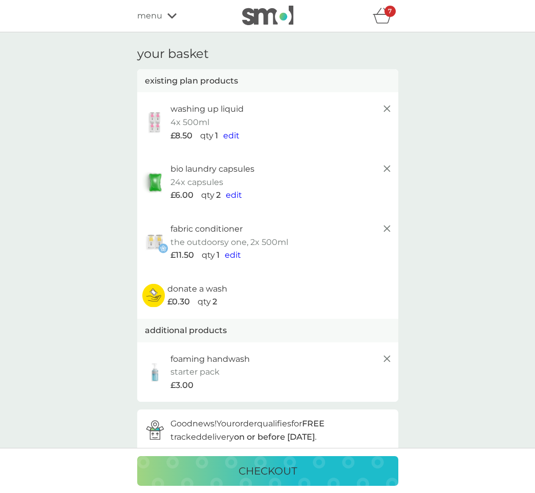
scroll to position [0, 0]
click at [158, 14] on span "menu" at bounding box center [149, 15] width 25 height 13
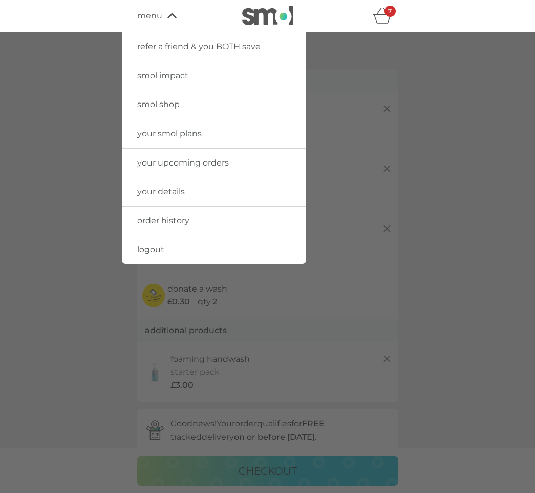
click at [187, 131] on span "your smol plans" at bounding box center [169, 134] width 65 height 10
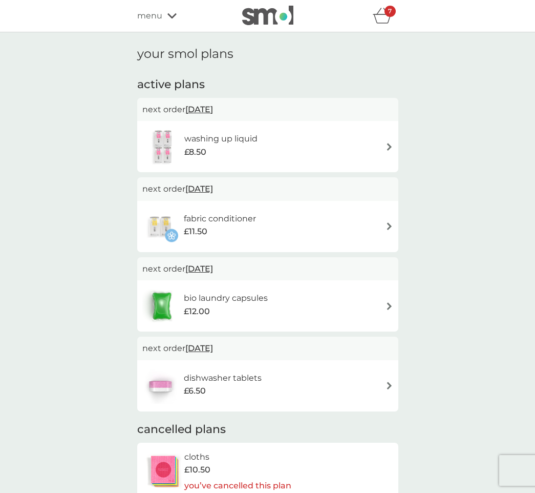
click at [171, 15] on icon at bounding box center [171, 16] width 9 height 6
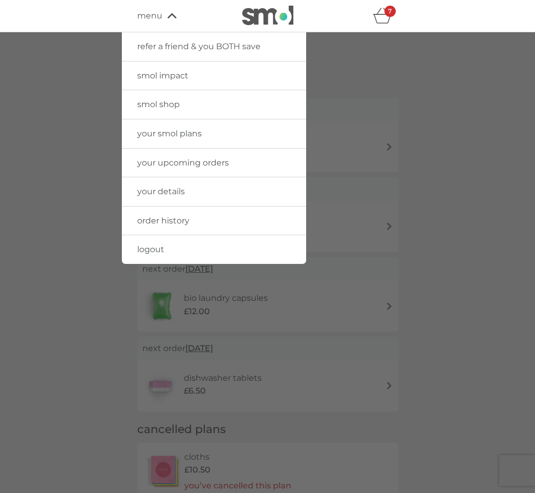
click at [168, 130] on span "your smol plans" at bounding box center [169, 134] width 65 height 10
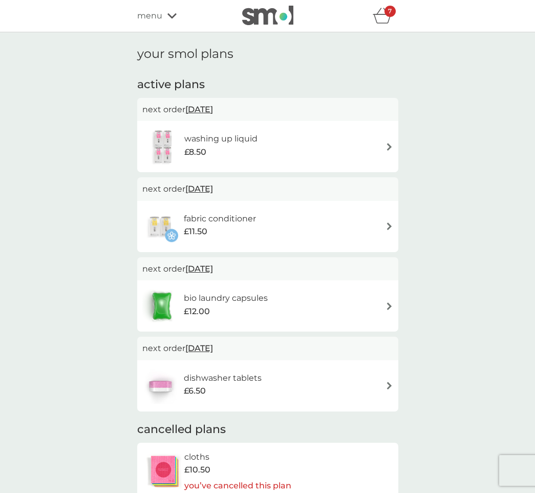
click at [385, 10] on div "7" at bounding box center [390, 11] width 11 height 11
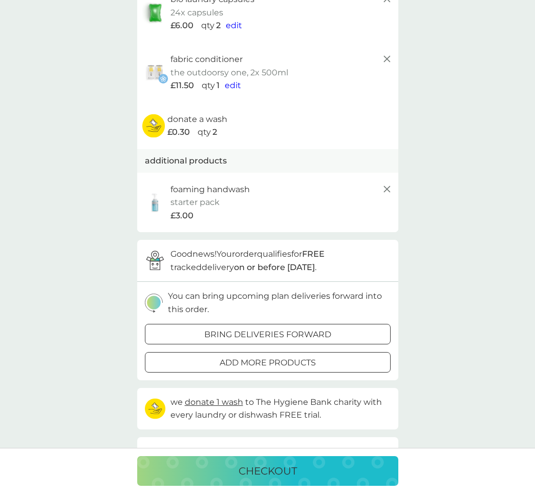
scroll to position [173, 0]
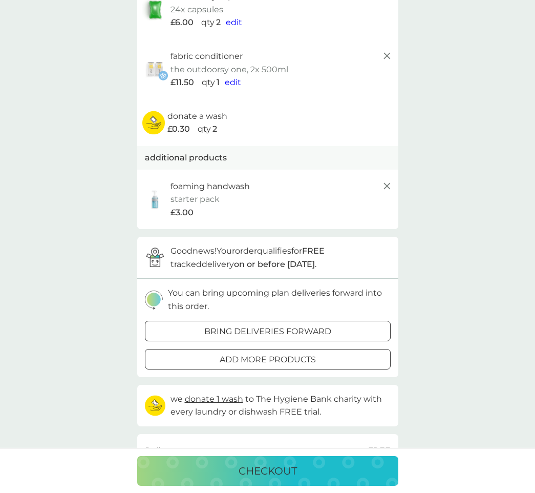
click at [387, 180] on icon at bounding box center [387, 186] width 12 height 12
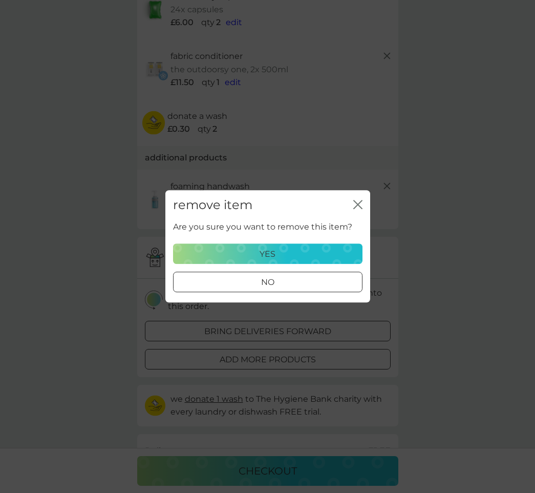
click at [270, 251] on p "yes" at bounding box center [268, 253] width 16 height 13
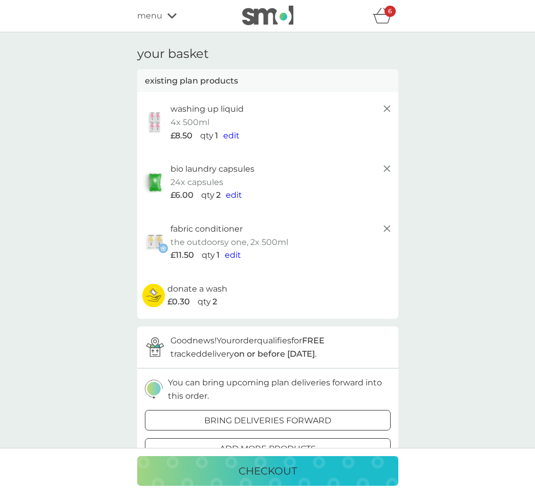
scroll to position [0, 0]
click at [157, 12] on span "menu" at bounding box center [149, 15] width 25 height 13
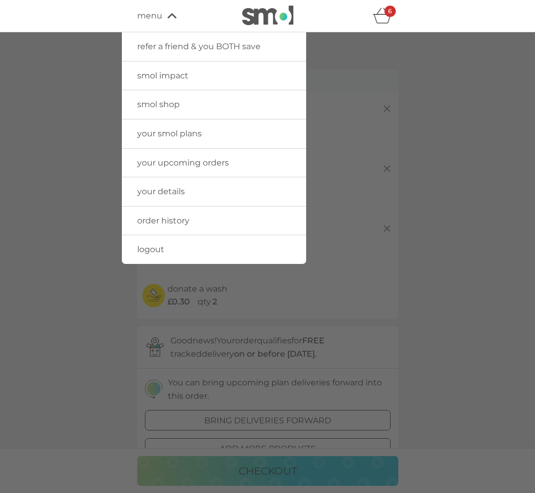
click at [156, 103] on span "smol shop" at bounding box center [158, 104] width 43 height 10
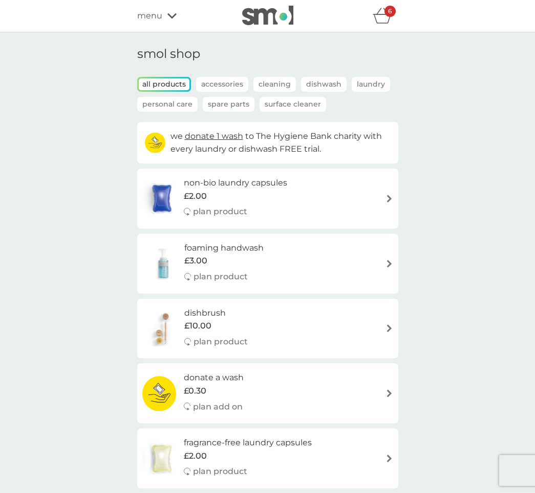
click at [391, 260] on img at bounding box center [390, 264] width 8 height 8
select select "119"
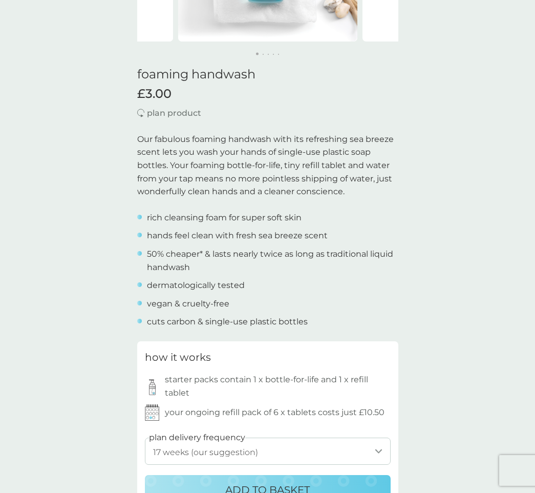
scroll to position [16, 0]
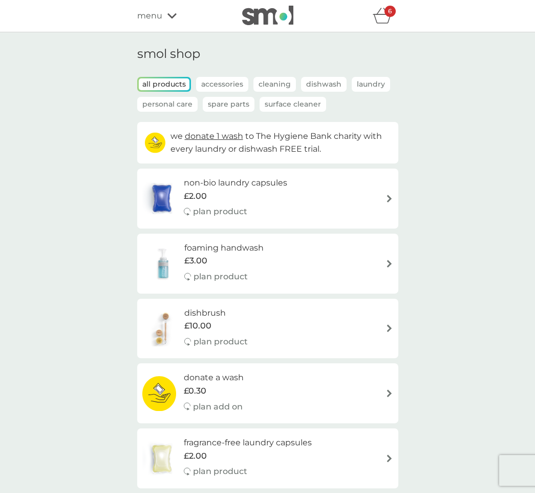
click at [166, 105] on p "Personal Care" at bounding box center [167, 104] width 60 height 15
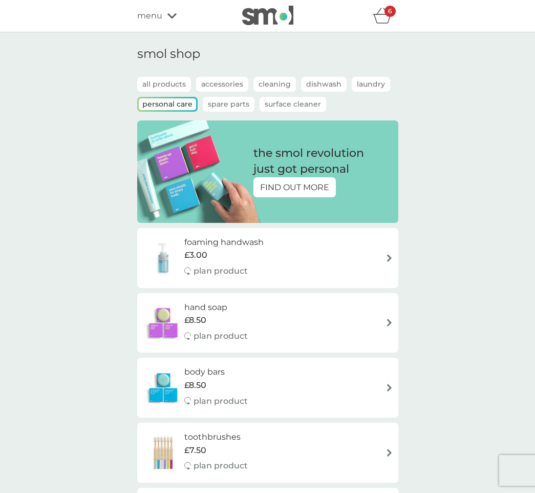
click at [390, 255] on img at bounding box center [390, 258] width 8 height 8
select select "119"
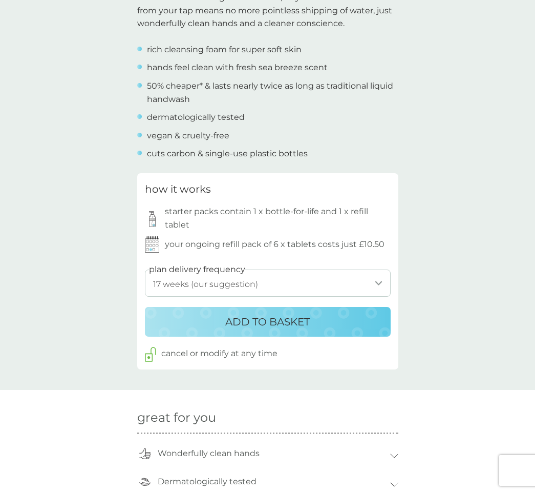
click at [293, 313] on p "ADD TO BASKET" at bounding box center [267, 321] width 84 height 16
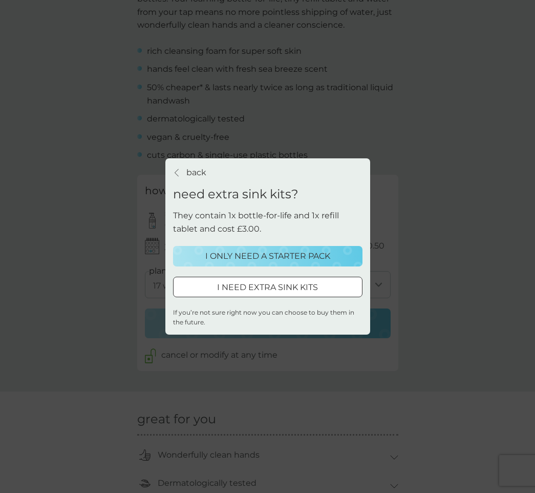
scroll to position [373, 0]
click at [278, 255] on p "I ONLY NEED A STARTER PACK" at bounding box center [267, 255] width 125 height 13
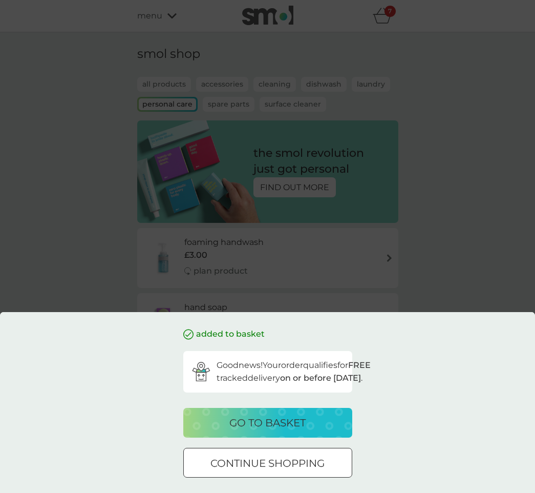
click at [268, 418] on p "go to basket" at bounding box center [267, 422] width 76 height 16
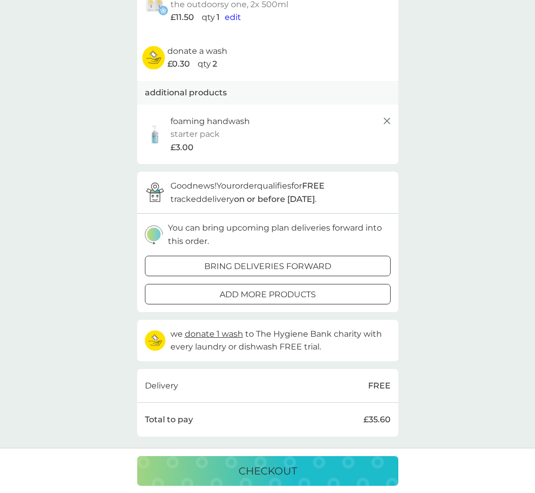
scroll to position [241, 0]
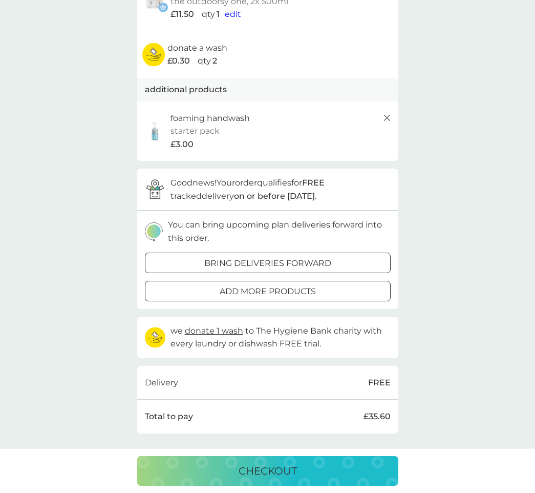
click at [284, 258] on div at bounding box center [267, 263] width 37 height 11
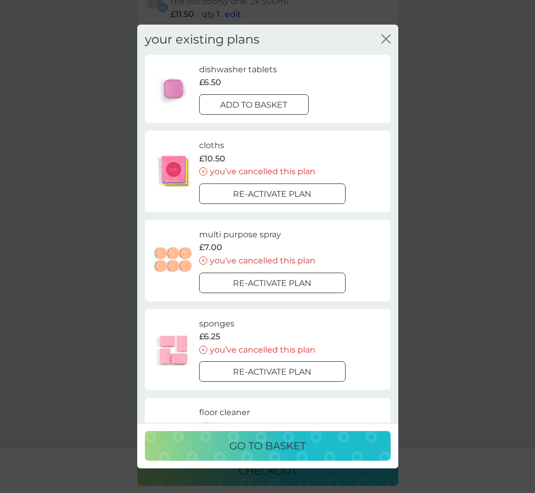
click at [266, 101] on div at bounding box center [254, 104] width 37 height 11
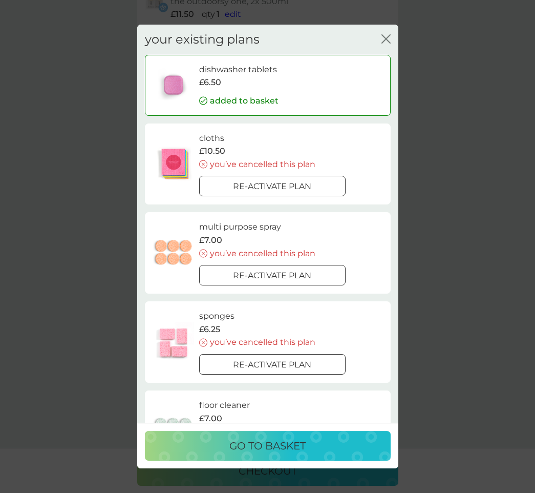
scroll to position [0, 0]
click at [276, 445] on p "go to basket" at bounding box center [267, 445] width 76 height 16
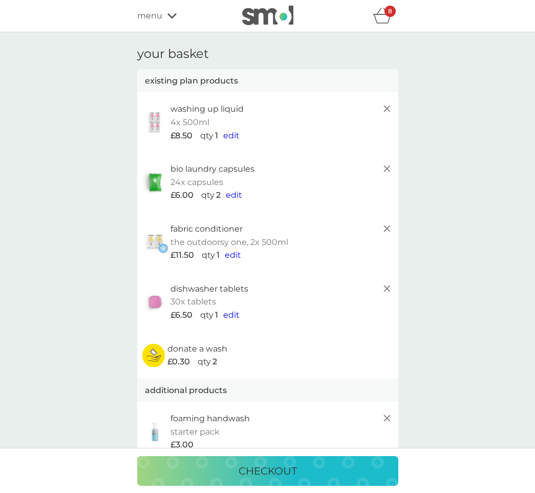
scroll to position [0, 1]
click at [273, 465] on p "checkout" at bounding box center [268, 470] width 58 height 16
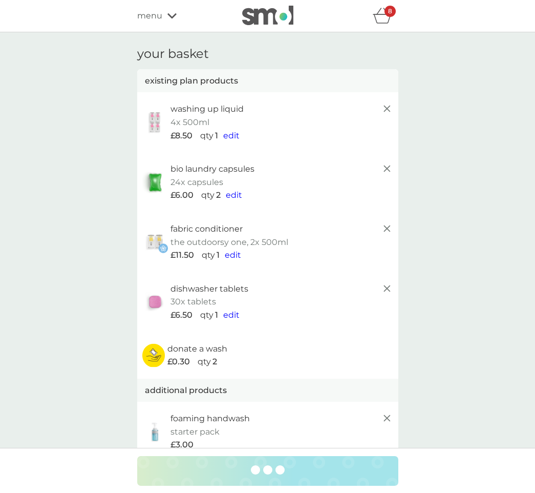
scroll to position [1, 0]
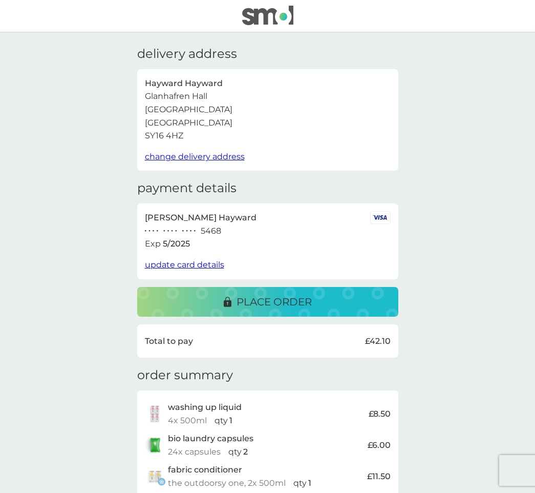
click at [206, 260] on span "update card details" at bounding box center [184, 265] width 79 height 10
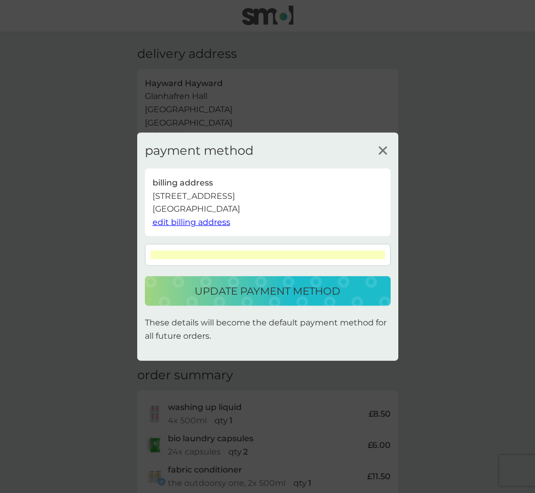
click at [263, 290] on p "update payment method" at bounding box center [268, 291] width 146 height 16
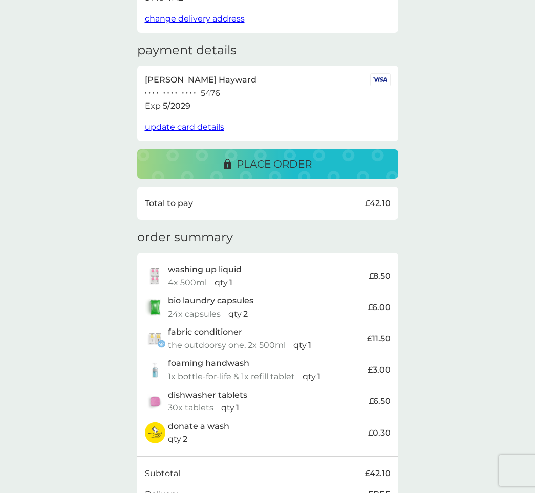
scroll to position [147, 0]
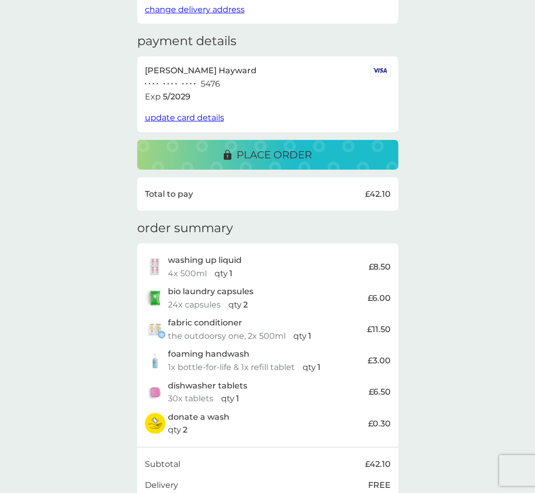
click at [274, 147] on p "place order" at bounding box center [274, 154] width 75 height 16
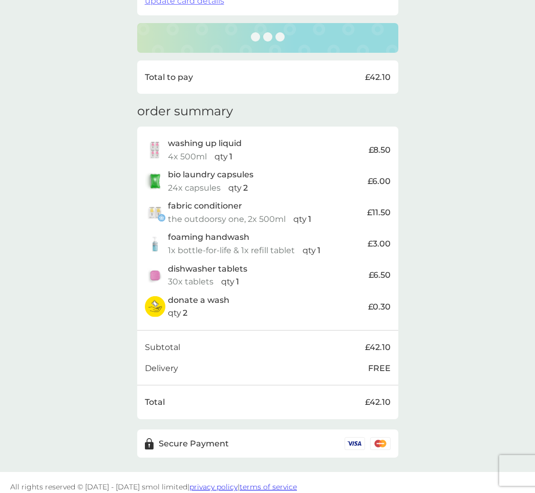
scroll to position [263, 0]
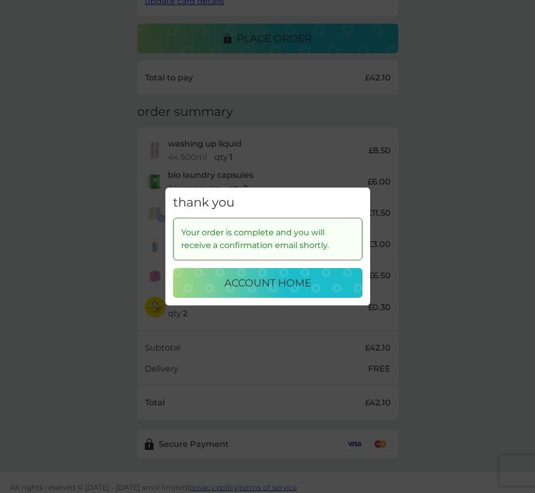
drag, startPoint x: 278, startPoint y: 282, endPoint x: 267, endPoint y: 283, distance: 10.8
click at [268, 284] on p "account home" at bounding box center [267, 282] width 87 height 16
